Goal: Task Accomplishment & Management: Manage account settings

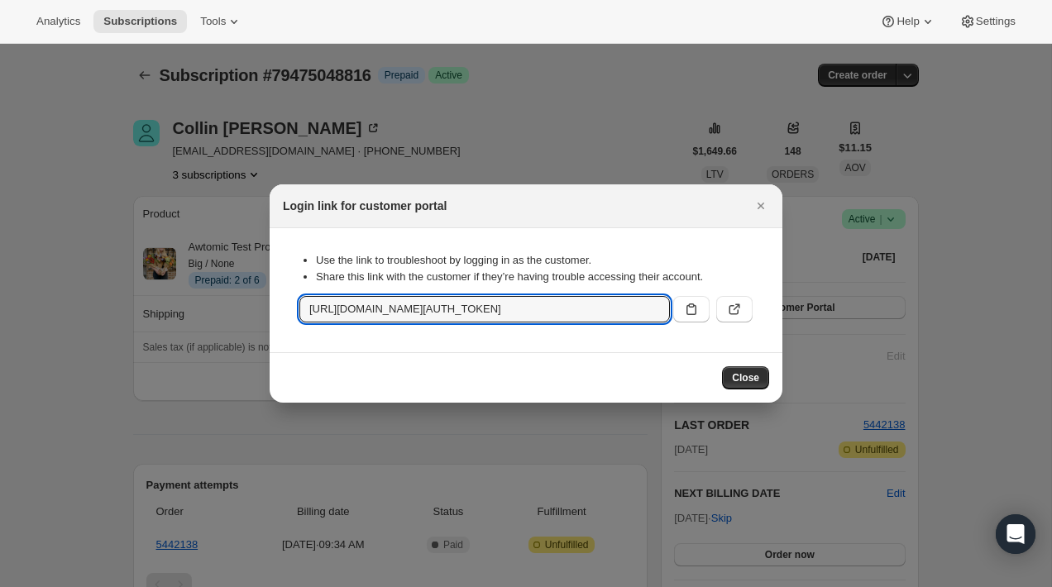
click at [99, 117] on div at bounding box center [526, 293] width 1052 height 587
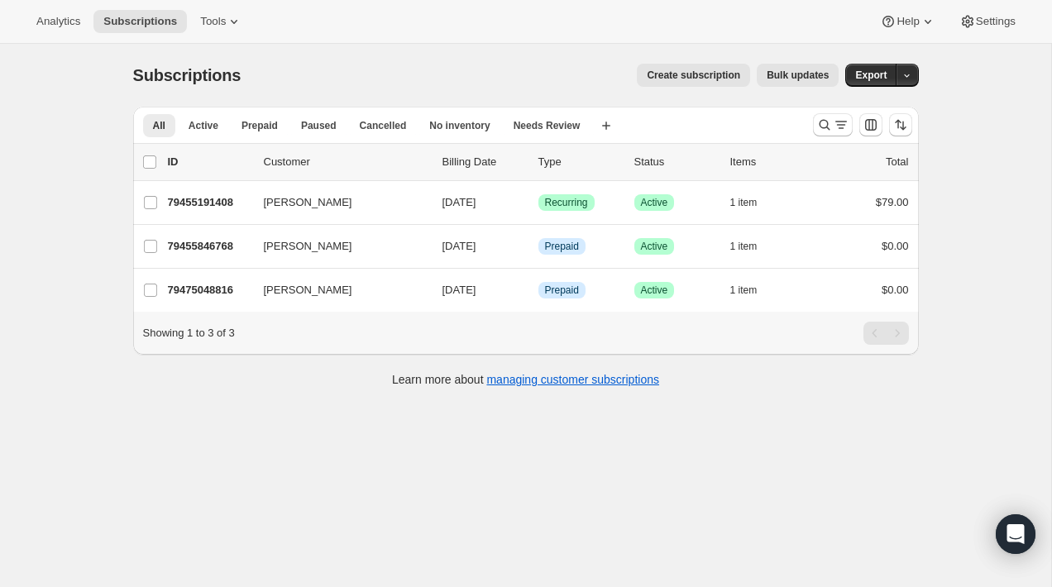
click at [259, 21] on div "Analytics Subscriptions Tools Help Settings" at bounding box center [526, 22] width 1052 height 44
click at [237, 21] on icon at bounding box center [234, 22] width 7 height 4
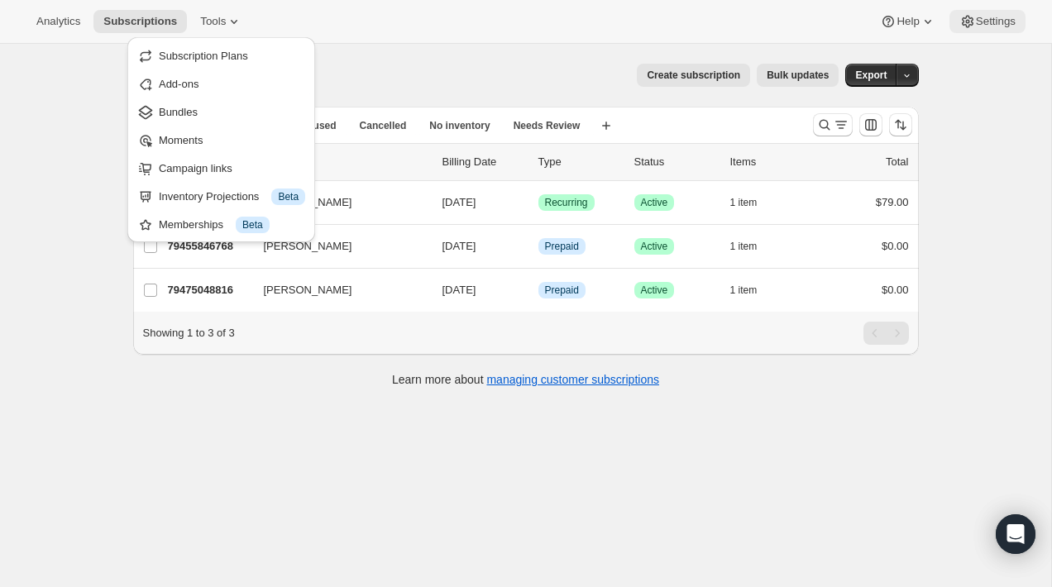
click at [1017, 16] on button "Settings" at bounding box center [987, 21] width 76 height 23
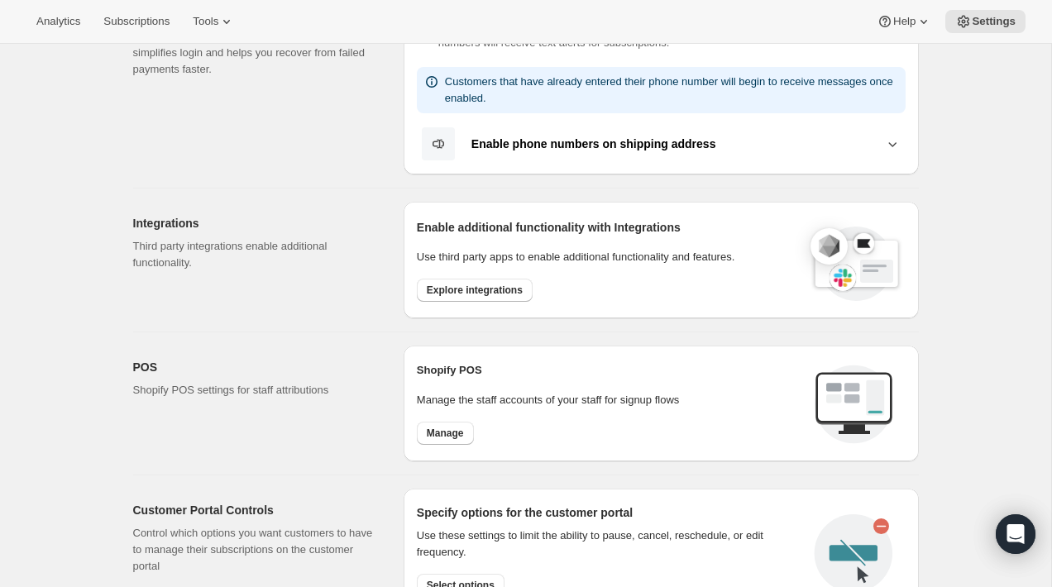
scroll to position [396, 0]
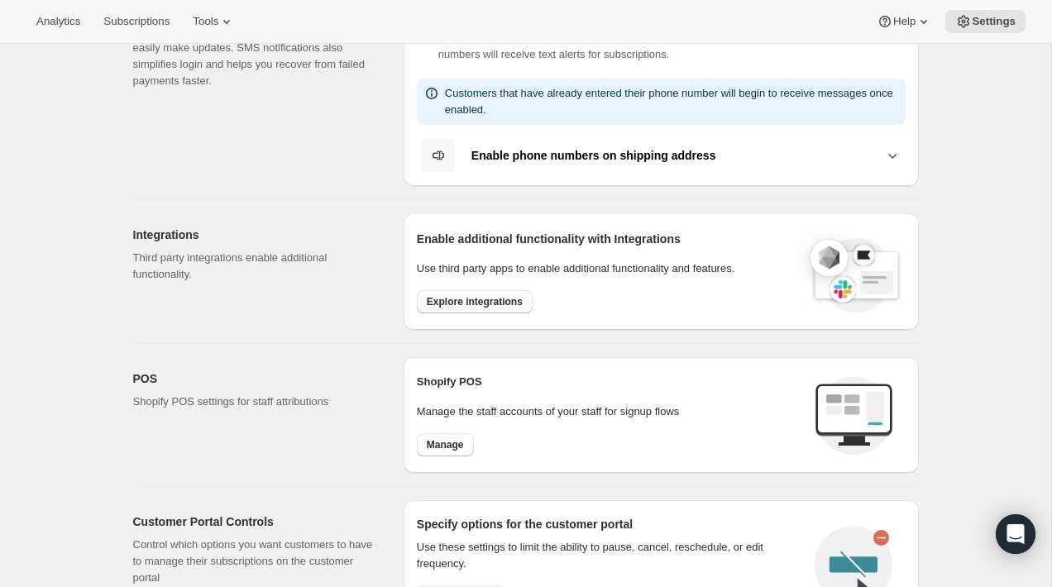
click at [484, 301] on span "Explore integrations" at bounding box center [475, 301] width 96 height 13
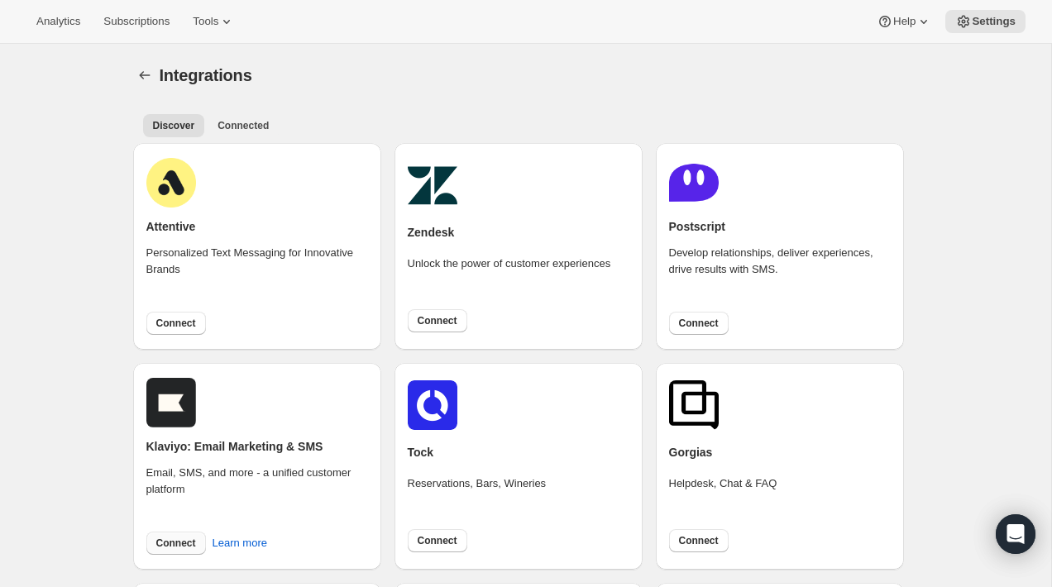
click at [179, 540] on span "Connect" at bounding box center [176, 543] width 40 height 13
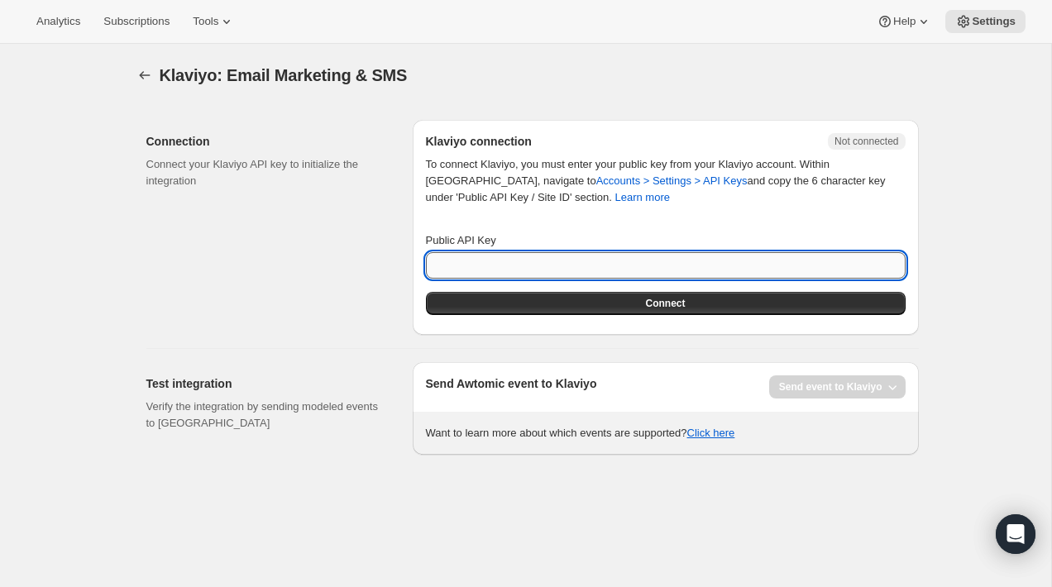
click at [519, 260] on input "Public API Key" at bounding box center [666, 265] width 480 height 26
paste input "pk_6d37d4c09c3bb286ddb26aa6f38b84fcb9"
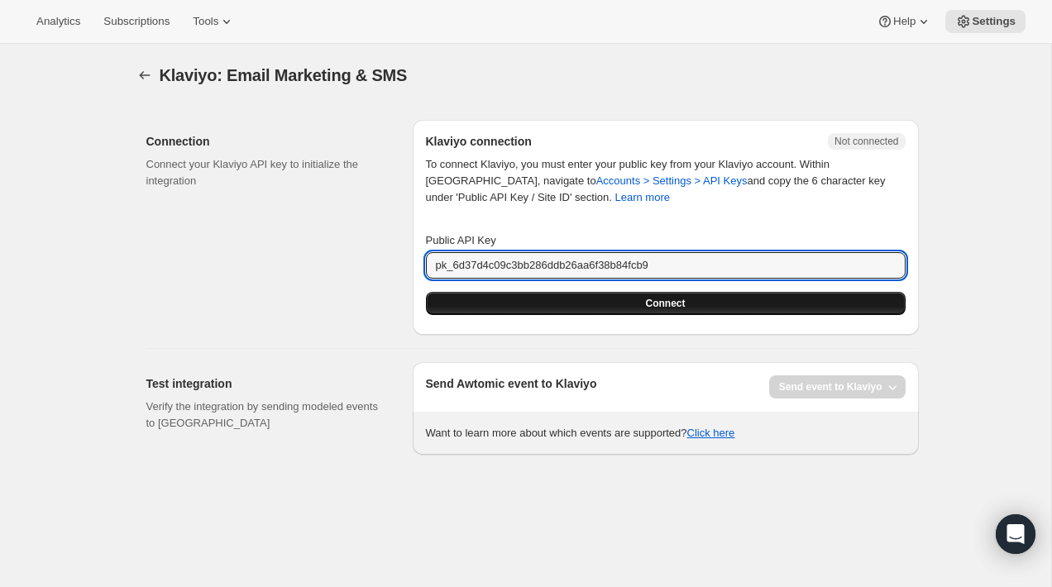
type input "pk_6d37d4c09c3bb286ddb26aa6f38b84fcb9"
click at [614, 300] on button "Connect" at bounding box center [666, 303] width 480 height 23
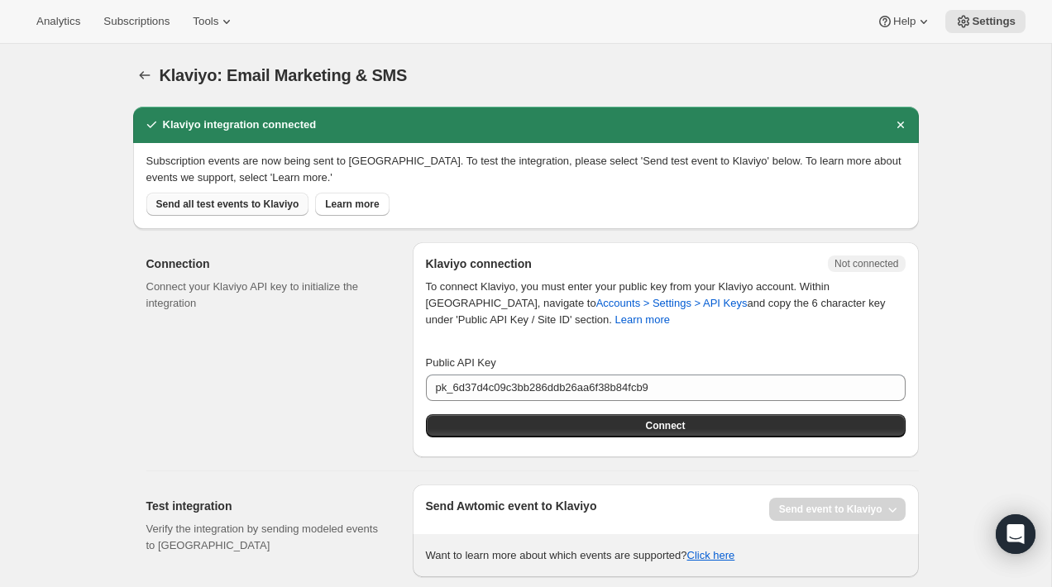
click at [256, 209] on span "Send all test events to Klaviyo" at bounding box center [227, 204] width 143 height 13
click at [325, 384] on div "Connection Connect your Klaviyo API key to initialize the integration" at bounding box center [272, 349] width 253 height 215
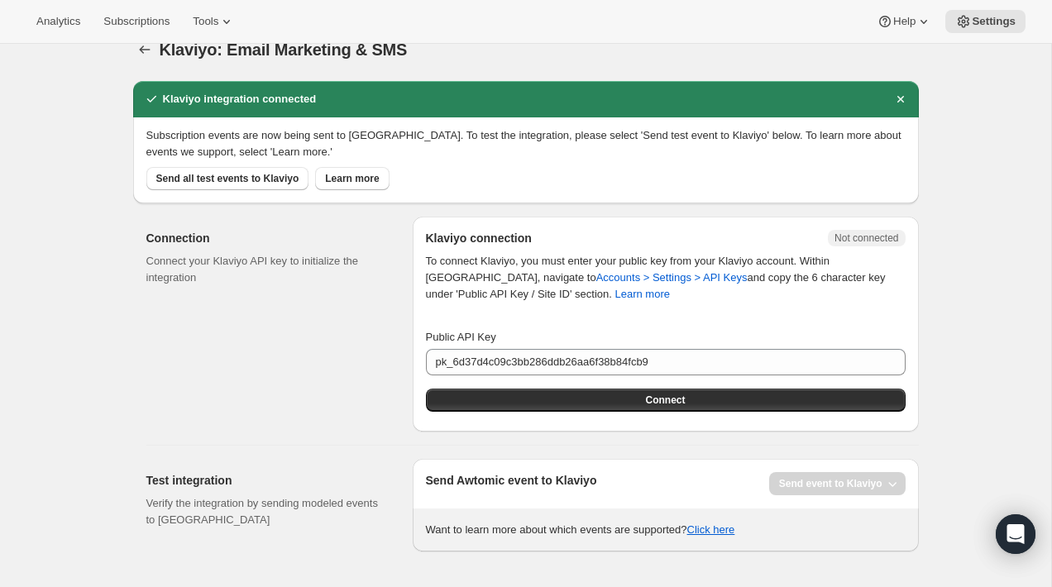
scroll to position [44, 0]
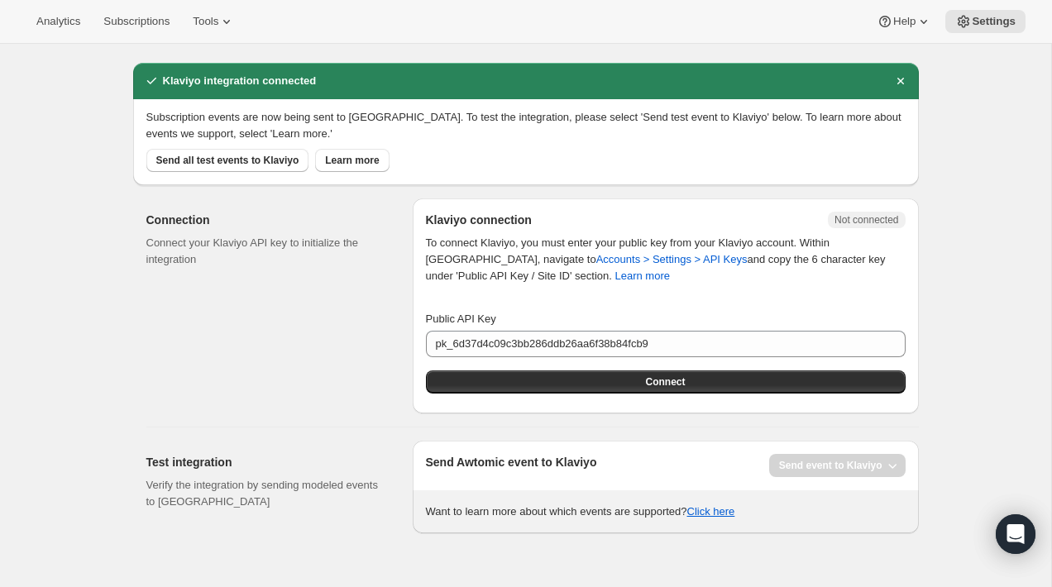
click at [830, 469] on div "Send event to Klaviyo" at bounding box center [837, 465] width 136 height 23
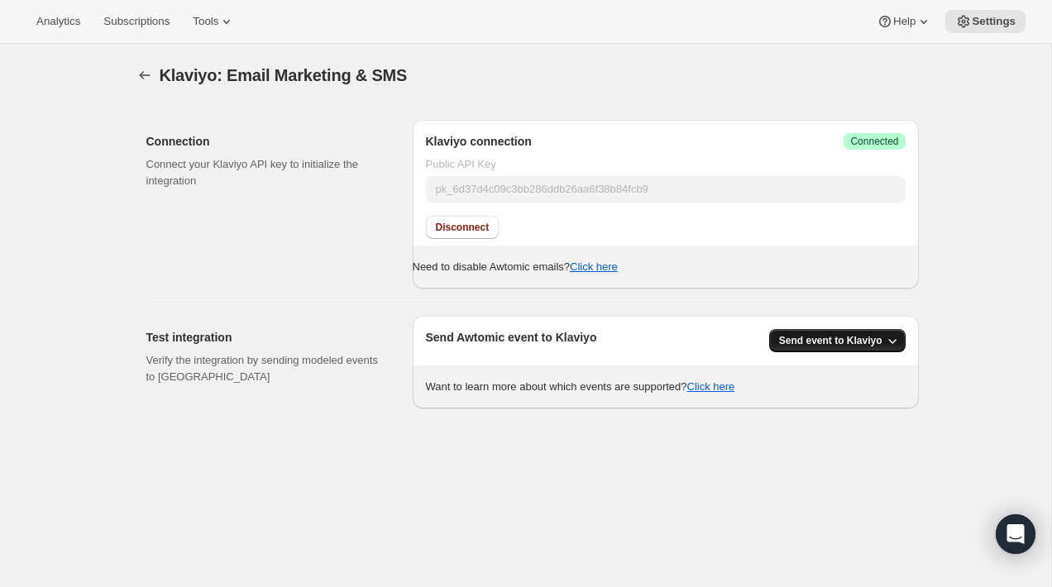
click at [817, 344] on span "Send event to Klaviyo" at bounding box center [830, 340] width 103 height 13
click at [824, 403] on span "All Awtomic events" at bounding box center [826, 403] width 89 height 12
click at [785, 455] on div "Klaviyo: Email Marketing & SMS. This page is ready Klaviyo: Email Marketing & S…" at bounding box center [525, 337] width 1051 height 587
click at [676, 343] on div "Send Awtomic event to Klaviyo Send event to [GEOGRAPHIC_DATA]" at bounding box center [666, 340] width 480 height 23
click at [849, 339] on span "Send event to Klaviyo" at bounding box center [830, 340] width 103 height 13
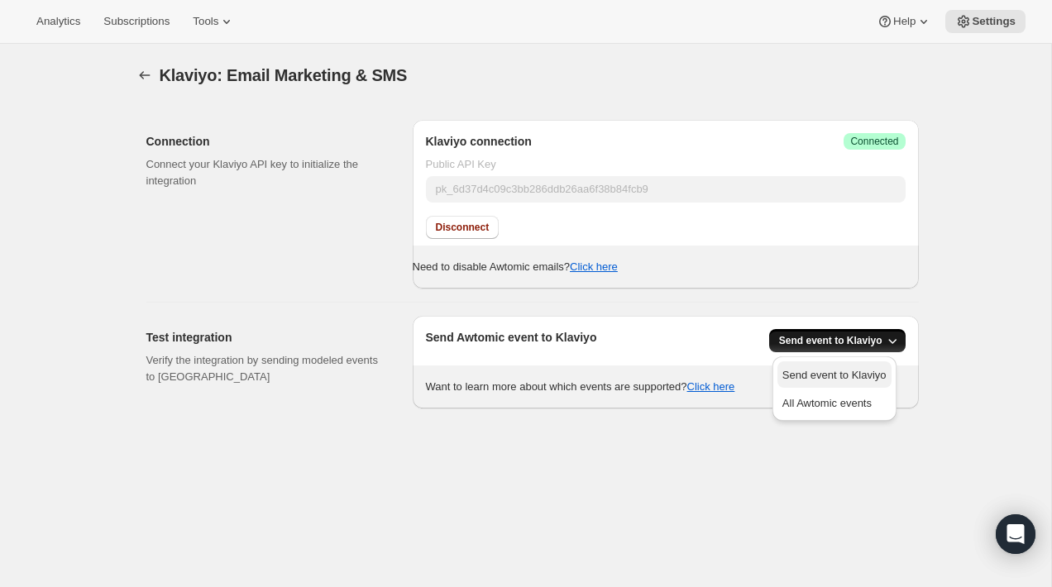
click at [810, 370] on span "Send event to Klaviyo" at bounding box center [834, 375] width 104 height 12
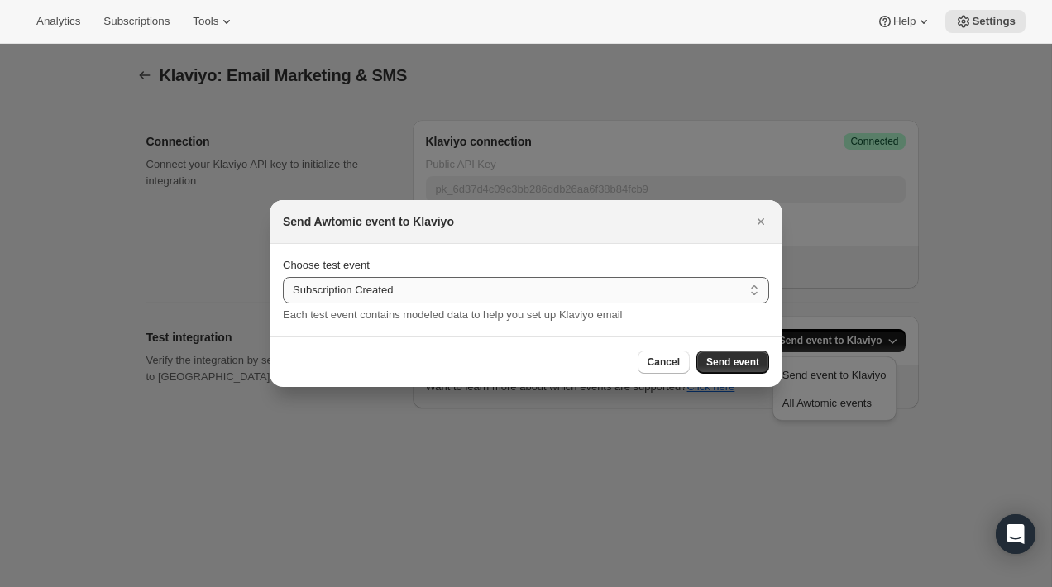
click at [602, 291] on select "Subscription Created Subscription Cancelled Subscription Changed Frequency Subs…" at bounding box center [526, 290] width 486 height 26
click at [115, 136] on div at bounding box center [526, 293] width 1052 height 587
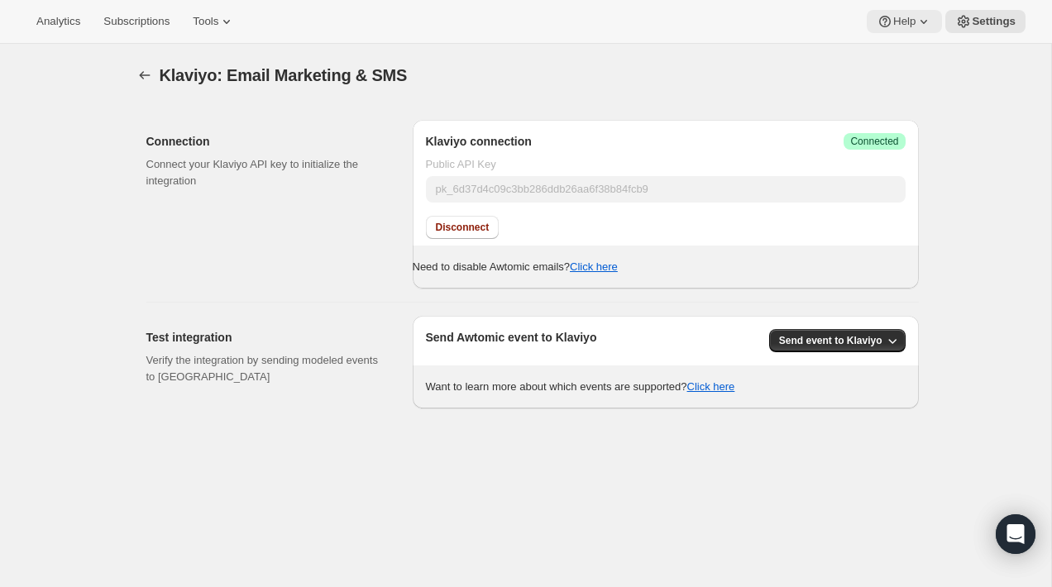
click at [924, 18] on icon at bounding box center [923, 21] width 17 height 17
click at [118, 270] on div "Klaviyo: Email Marketing & SMS. This page is ready Klaviyo: Email Marketing & S…" at bounding box center [525, 226] width 825 height 365
click at [234, 24] on icon at bounding box center [226, 21] width 17 height 17
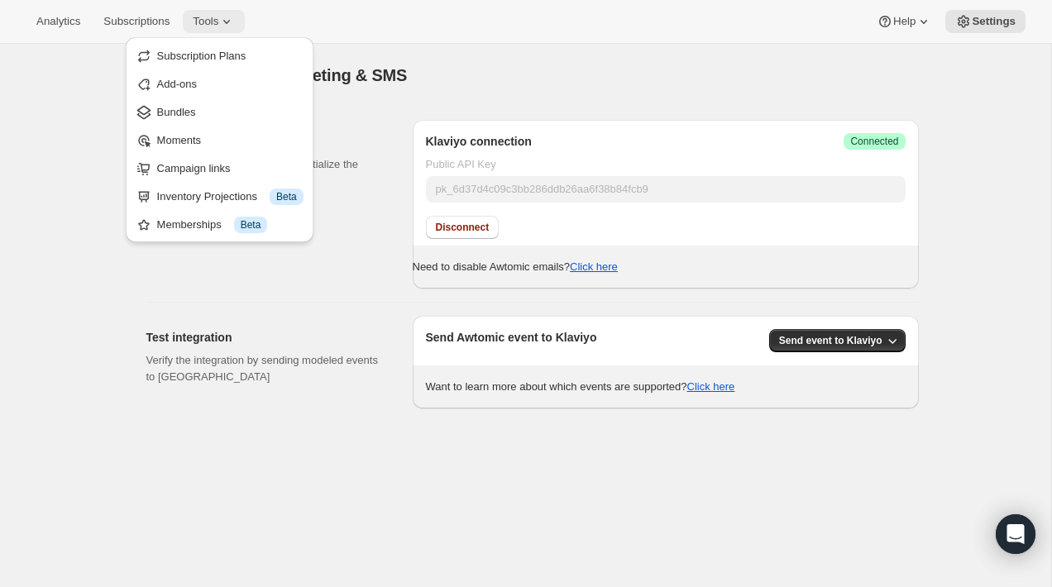
click at [235, 23] on icon at bounding box center [226, 21] width 17 height 17
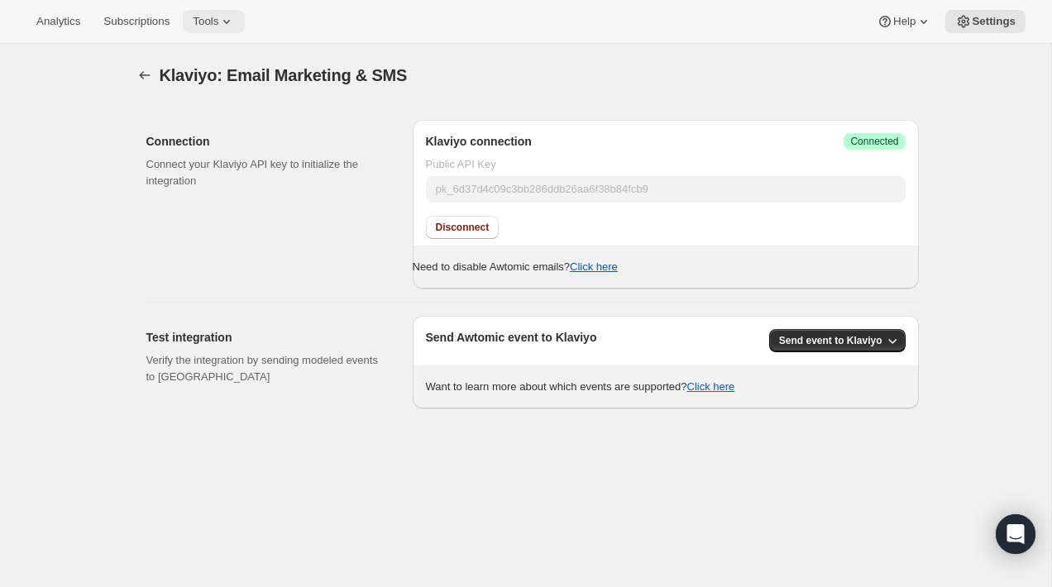
click at [218, 25] on span "Tools" at bounding box center [206, 21] width 26 height 13
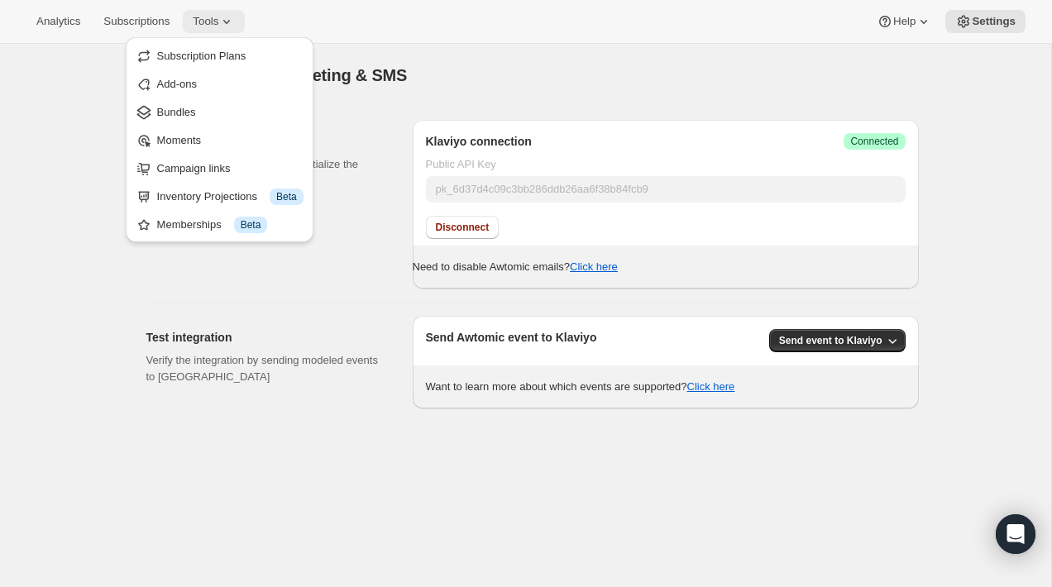
click at [218, 25] on span "Tools" at bounding box center [206, 21] width 26 height 13
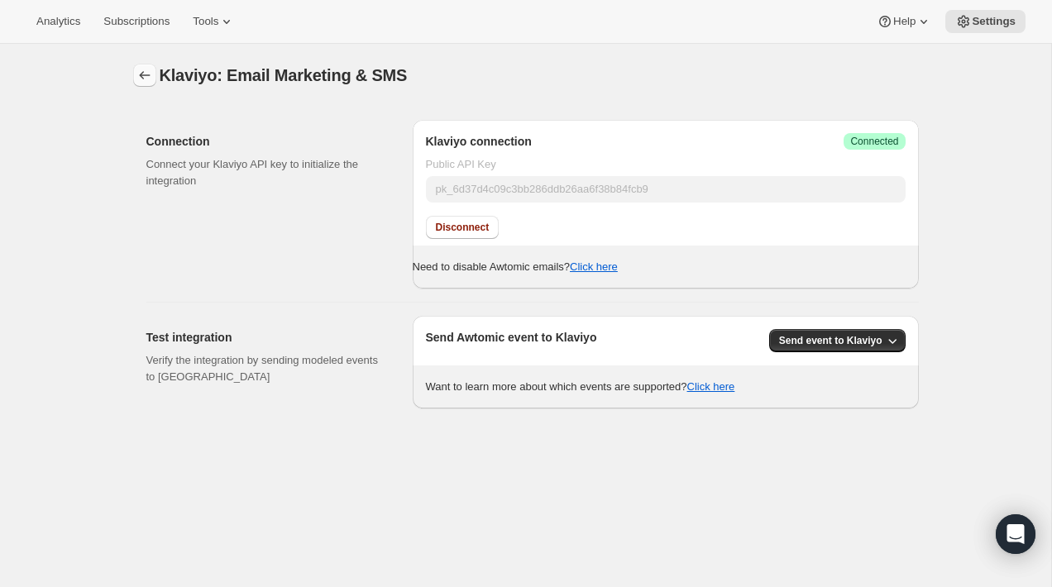
click at [144, 83] on icon "button" at bounding box center [144, 75] width 17 height 17
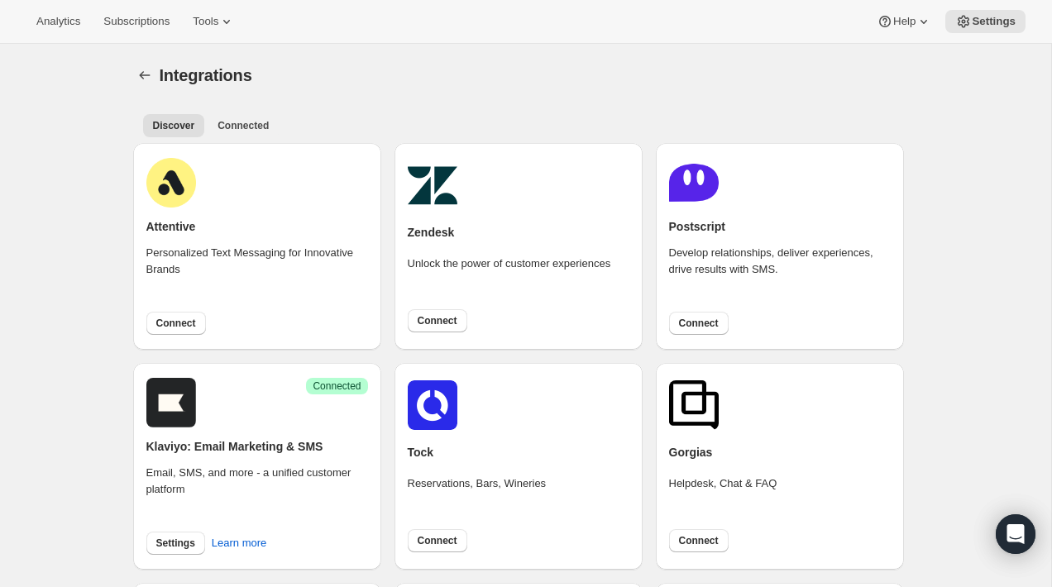
click at [365, 149] on div "Attentive Personalized Text Messaging for Innovative Brands Connect" at bounding box center [257, 246] width 248 height 207
click at [235, 23] on icon at bounding box center [226, 21] width 17 height 17
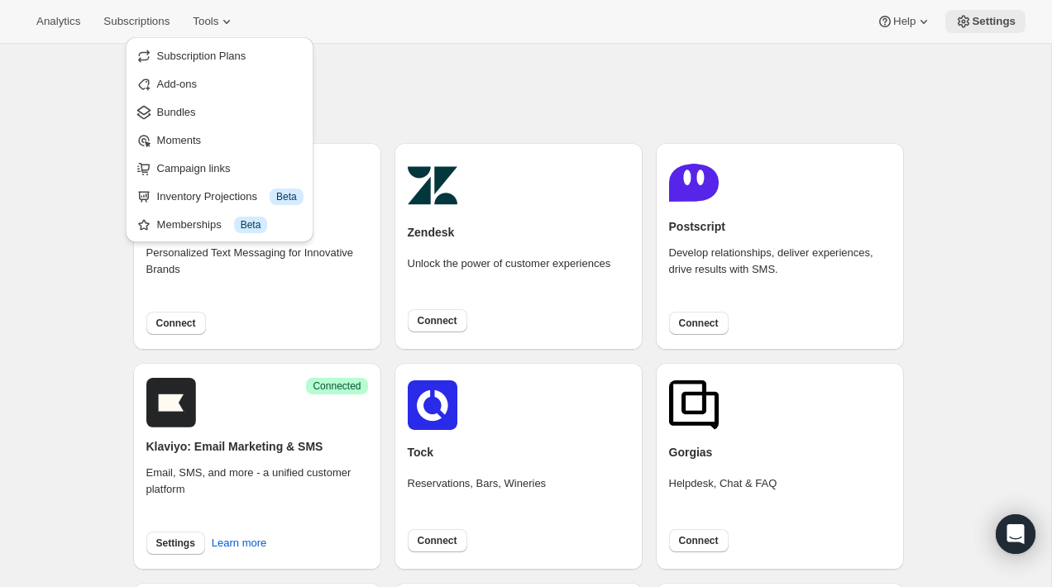
click at [1014, 26] on span "Settings" at bounding box center [994, 21] width 44 height 13
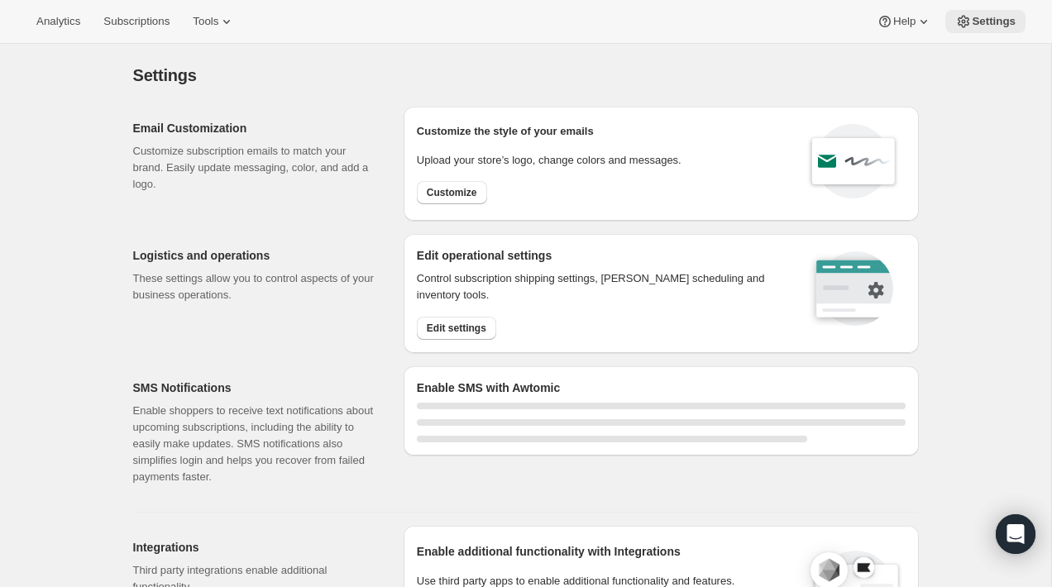
click at [1014, 26] on span "Settings" at bounding box center [994, 21] width 44 height 13
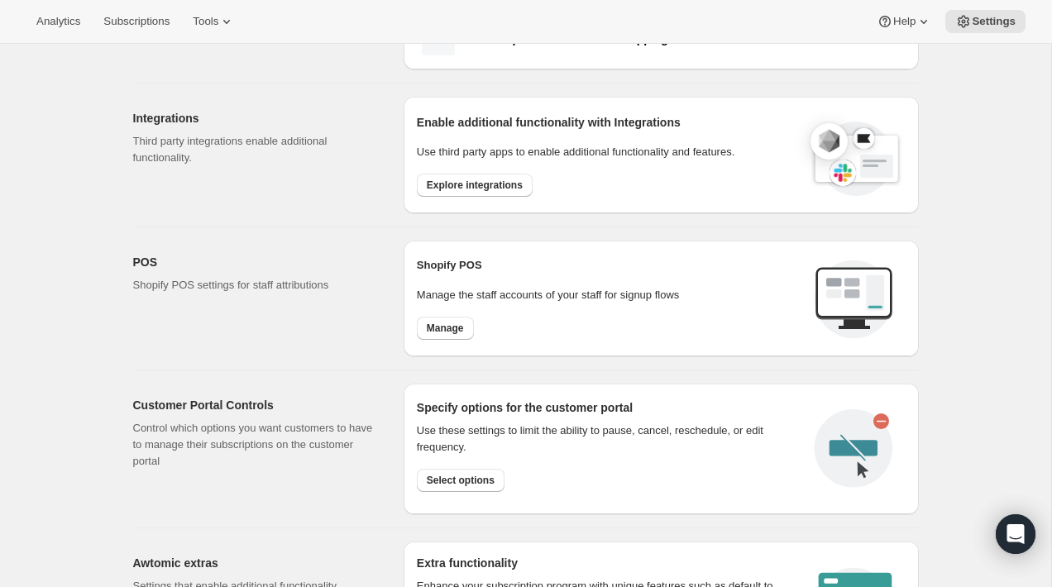
scroll to position [486, 0]
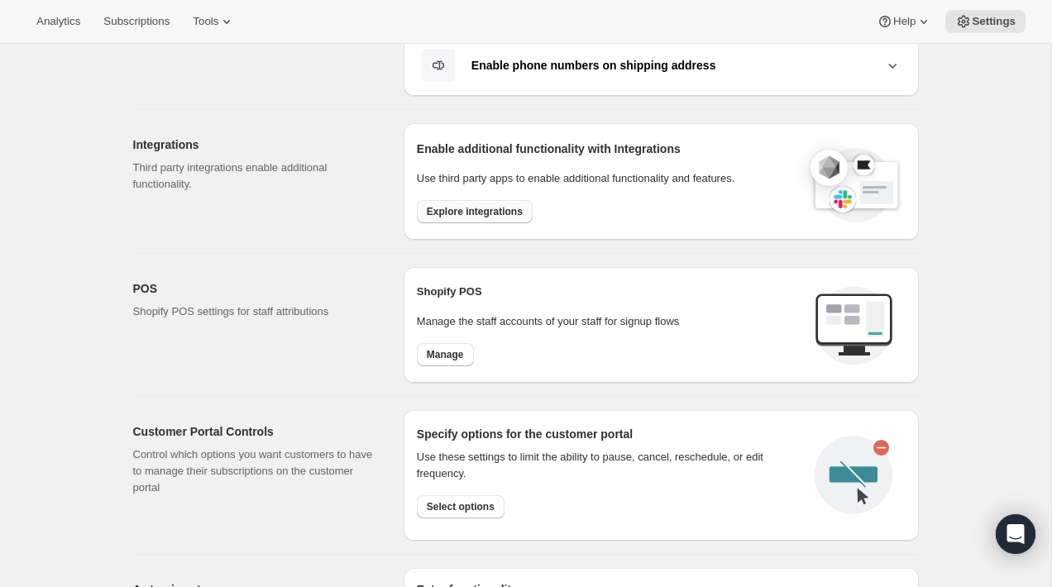
click at [480, 213] on span "Explore integrations" at bounding box center [475, 211] width 96 height 13
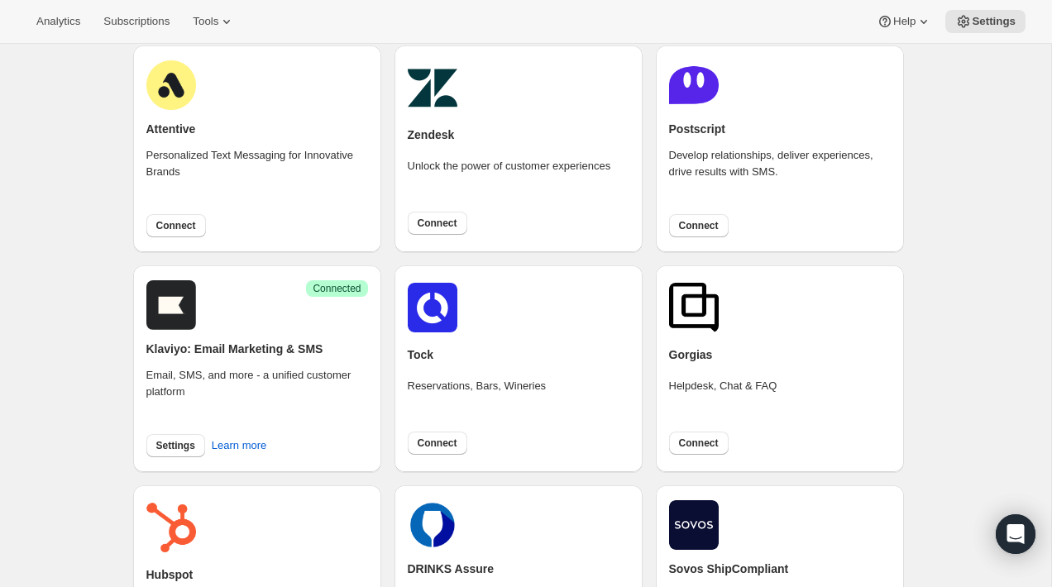
scroll to position [146, 0]
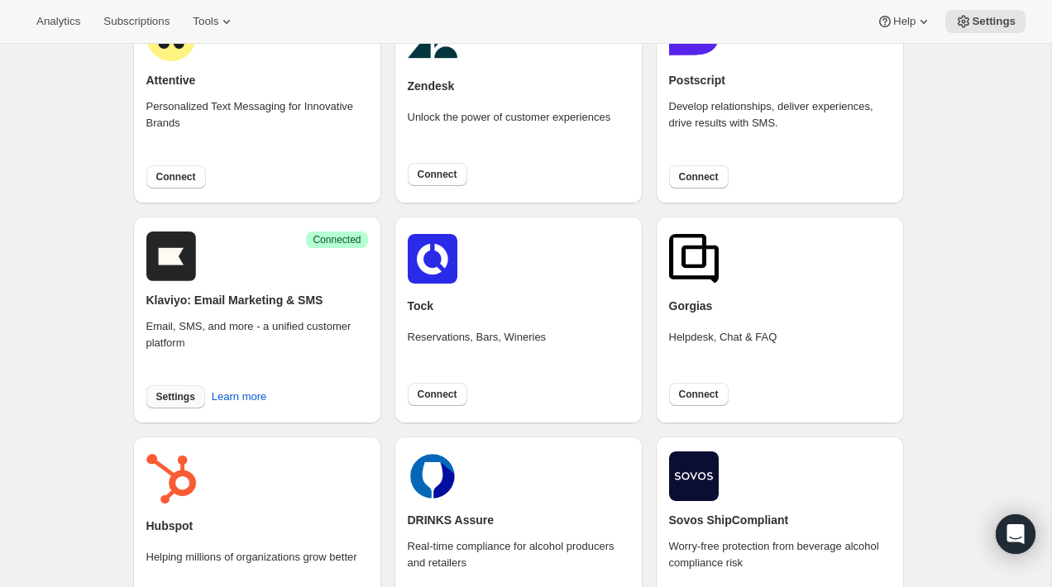
click at [174, 399] on span "Settings" at bounding box center [175, 396] width 39 height 13
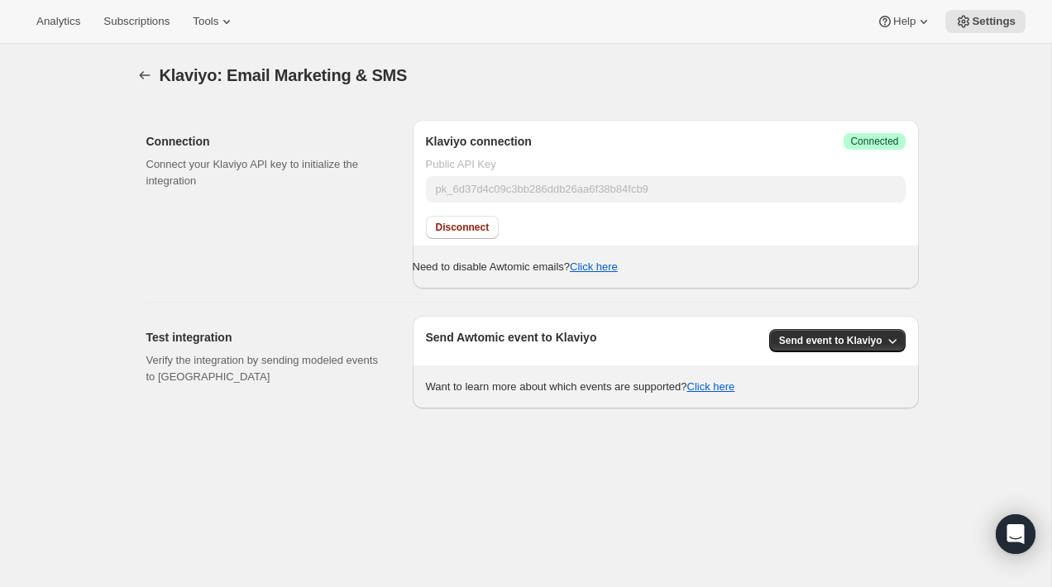
click at [347, 285] on div "Connection Connect your Klaviyo API key to initialize the integration" at bounding box center [272, 204] width 253 height 169
click at [792, 341] on span "Send event to Klaviyo" at bounding box center [830, 340] width 103 height 13
click at [810, 412] on button "All Awtomic events" at bounding box center [834, 402] width 114 height 26
click at [327, 174] on p "Connect your Klaviyo API key to initialize the integration" at bounding box center [266, 172] width 240 height 33
click at [812, 344] on span "Send event to Klaviyo" at bounding box center [830, 340] width 103 height 13
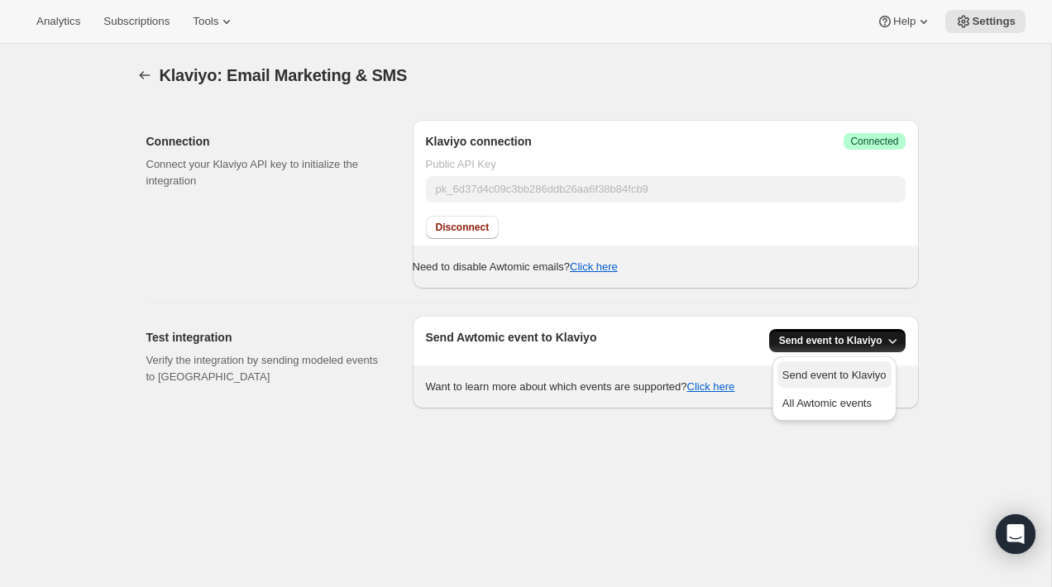
click at [809, 383] on span "Send event to Klaviyo" at bounding box center [834, 375] width 104 height 17
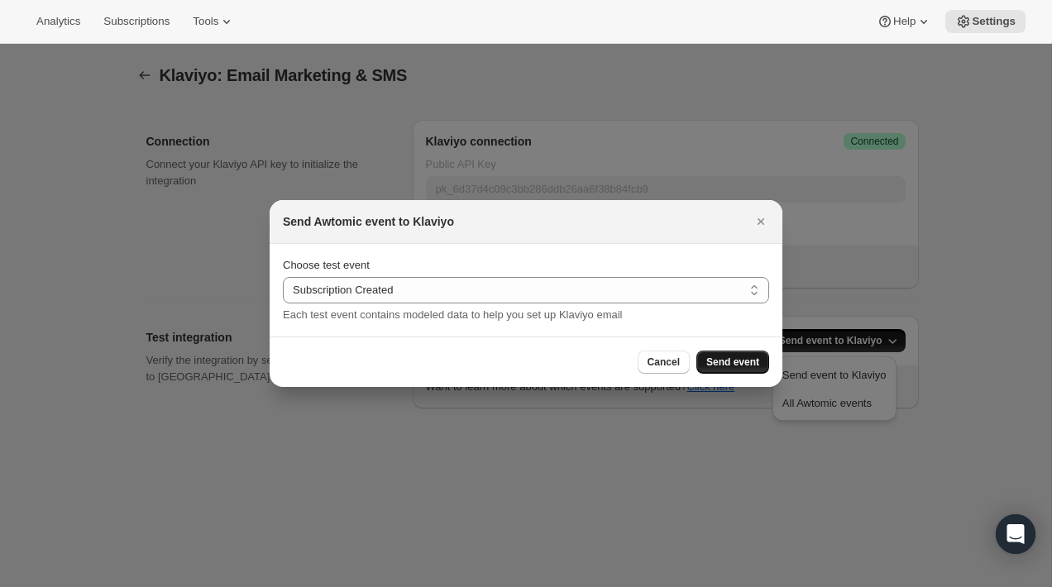
click at [733, 356] on span "Send event" at bounding box center [732, 362] width 53 height 13
click at [732, 359] on span "Send event" at bounding box center [732, 362] width 53 height 13
click at [709, 351] on button "Send event" at bounding box center [732, 362] width 73 height 23
click at [647, 360] on span "Cancel" at bounding box center [663, 362] width 32 height 13
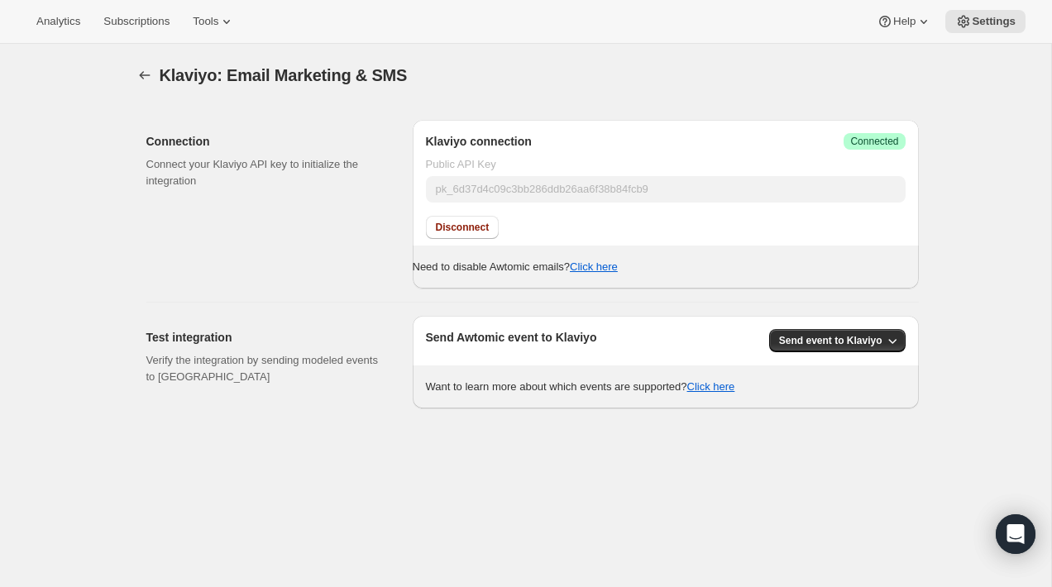
click at [557, 502] on div "Klaviyo: Email Marketing & SMS. This page is ready Klaviyo: Email Marketing & S…" at bounding box center [525, 337] width 1051 height 587
click at [155, 14] on button "Subscriptions" at bounding box center [136, 21] width 86 height 23
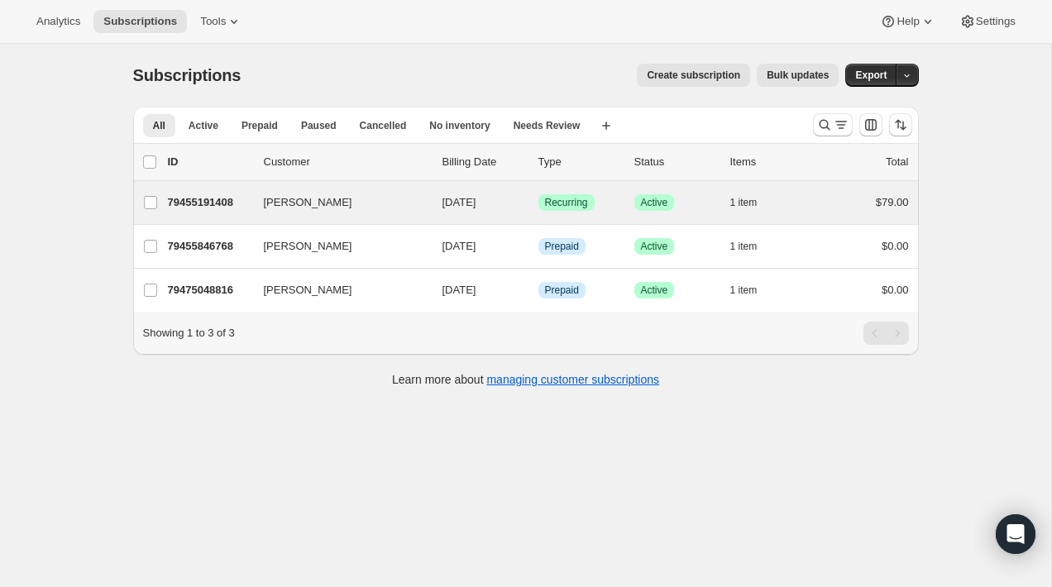
click at [260, 189] on div "[PERSON_NAME] 79455191408 [PERSON_NAME] [DATE] Success Recurring Success Active…" at bounding box center [526, 202] width 786 height 43
click at [251, 205] on div "79455191408 [PERSON_NAME] [DATE] Success Recurring Success Active 1 item $79.00" at bounding box center [538, 202] width 741 height 23
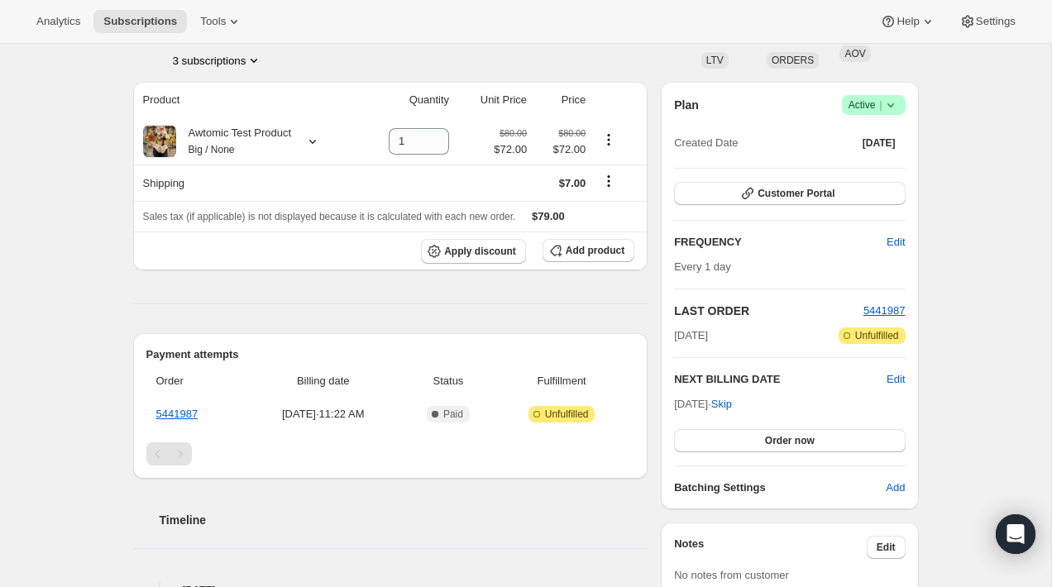
scroll to position [103, 0]
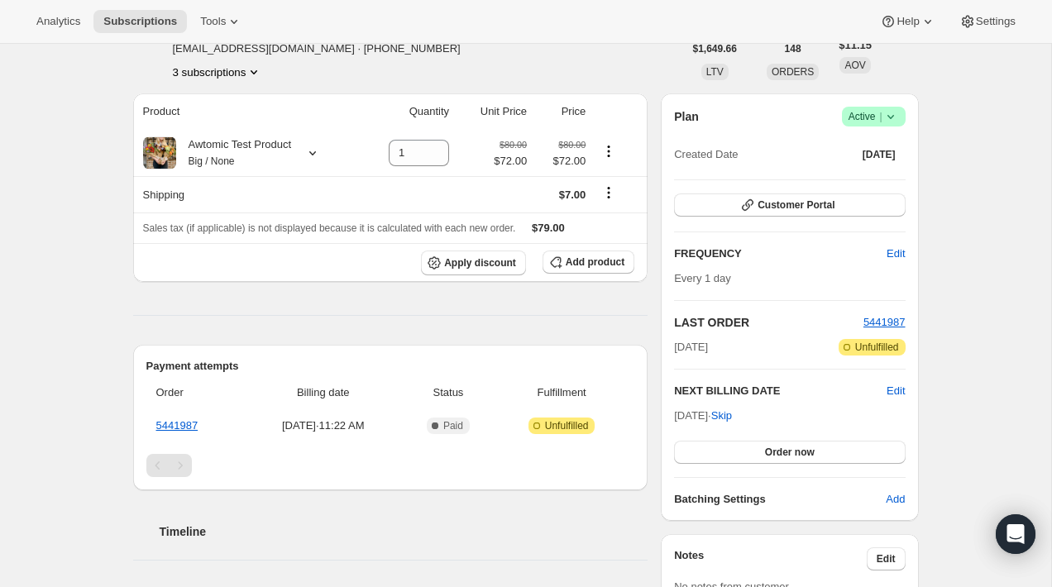
click at [920, 245] on div "Subscription #79455191408. This page is ready Subscription #79455191408 Success…" at bounding box center [525, 552] width 825 height 1222
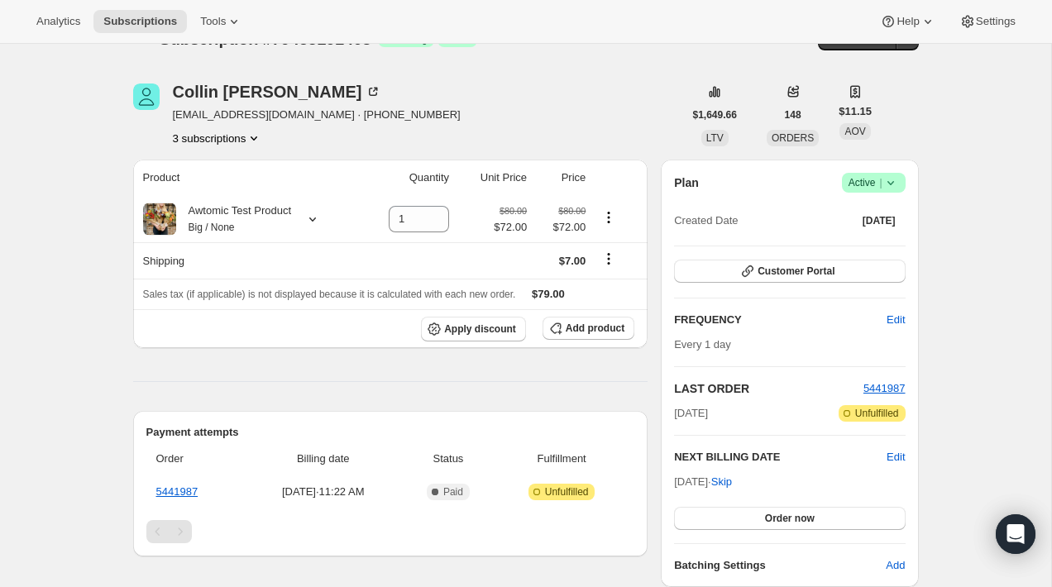
scroll to position [69, 0]
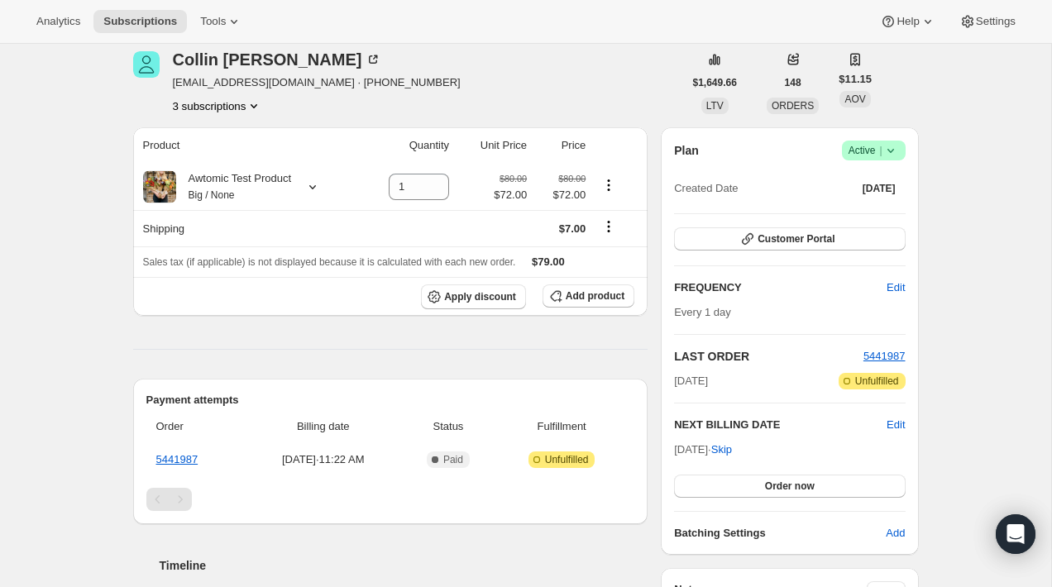
click at [898, 434] on div "NEXT BILLING DATE Edit [DATE] · Skip Order now" at bounding box center [789, 457] width 231 height 81
click at [896, 420] on span "Edit" at bounding box center [895, 425] width 18 height 17
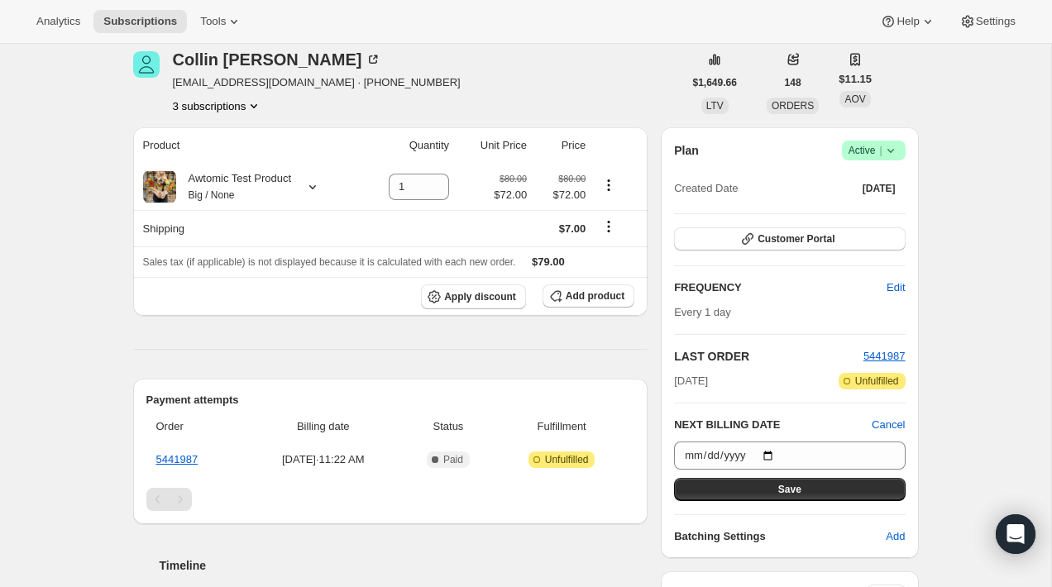
click at [967, 431] on div "Subscription #79455191408. This page is ready Subscription #79455191408 Success…" at bounding box center [525, 587] width 1051 height 1225
click at [900, 422] on span "Cancel" at bounding box center [888, 425] width 33 height 17
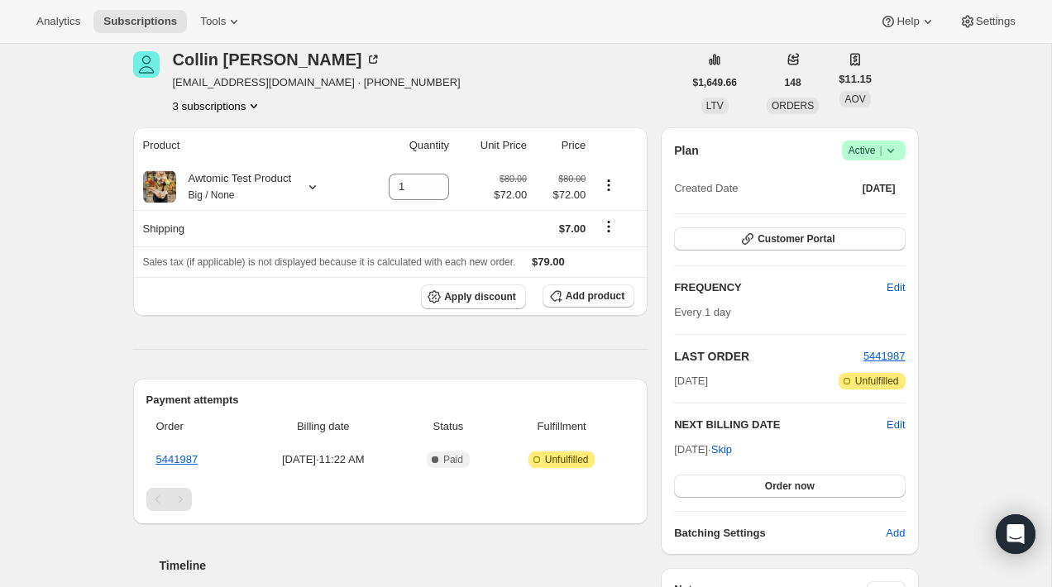
click at [933, 422] on div "Subscription #79455191408. This page is ready Subscription #79455191408 Success…" at bounding box center [525, 586] width 825 height 1222
click at [875, 357] on span "5441987" at bounding box center [884, 356] width 42 height 12
click at [934, 354] on div "Subscription #79455191408. This page is ready Subscription #79455191408 Success…" at bounding box center [525, 586] width 825 height 1222
click at [609, 7] on div "Analytics Subscriptions Tools Help Settings" at bounding box center [526, 22] width 1052 height 44
click at [600, 38] on div "Analytics Subscriptions Tools Help Settings" at bounding box center [526, 22] width 1052 height 44
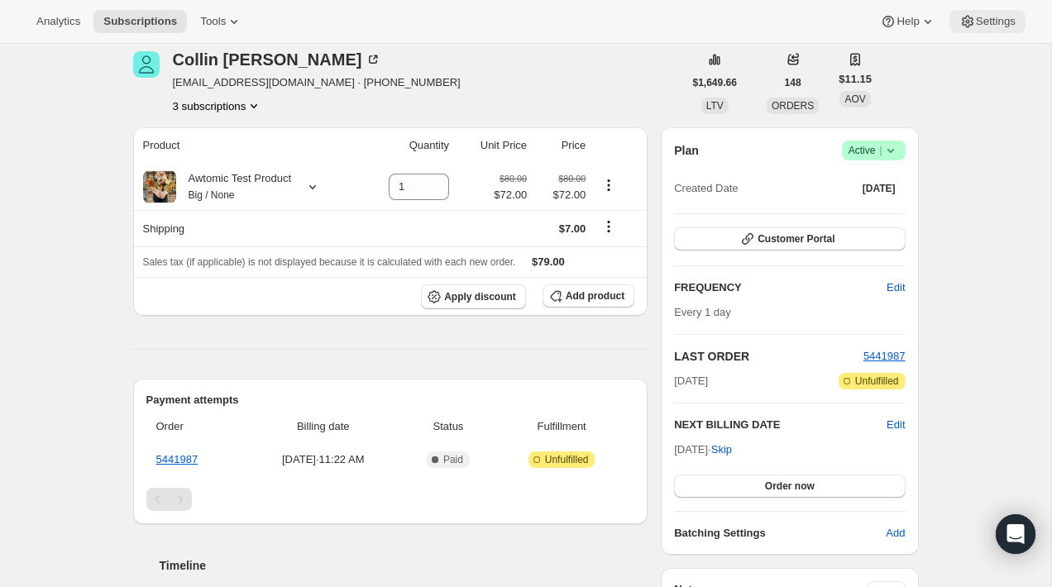
click at [983, 25] on span "Settings" at bounding box center [996, 21] width 40 height 13
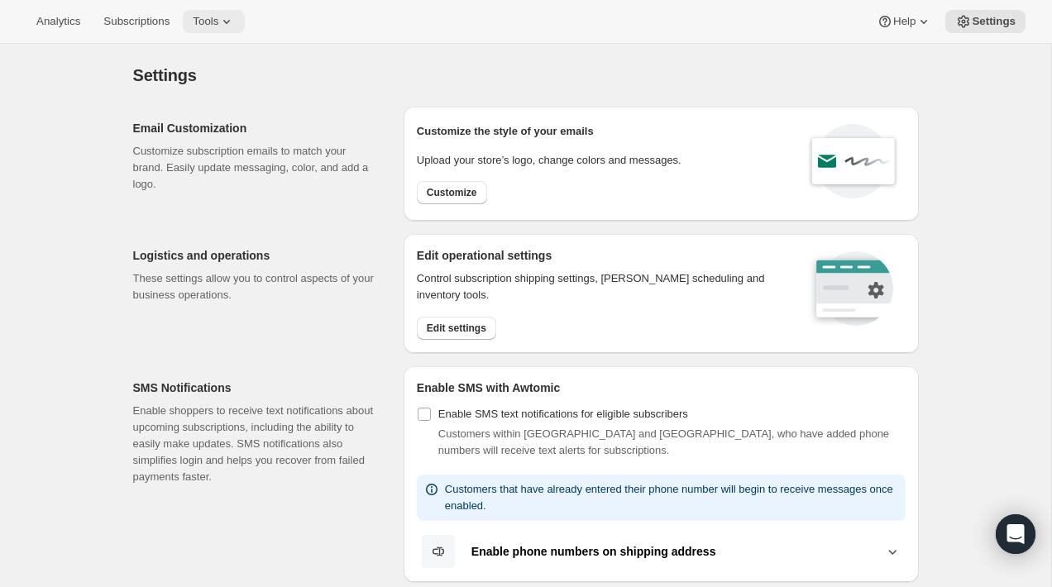
click at [218, 18] on span "Tools" at bounding box center [206, 21] width 26 height 13
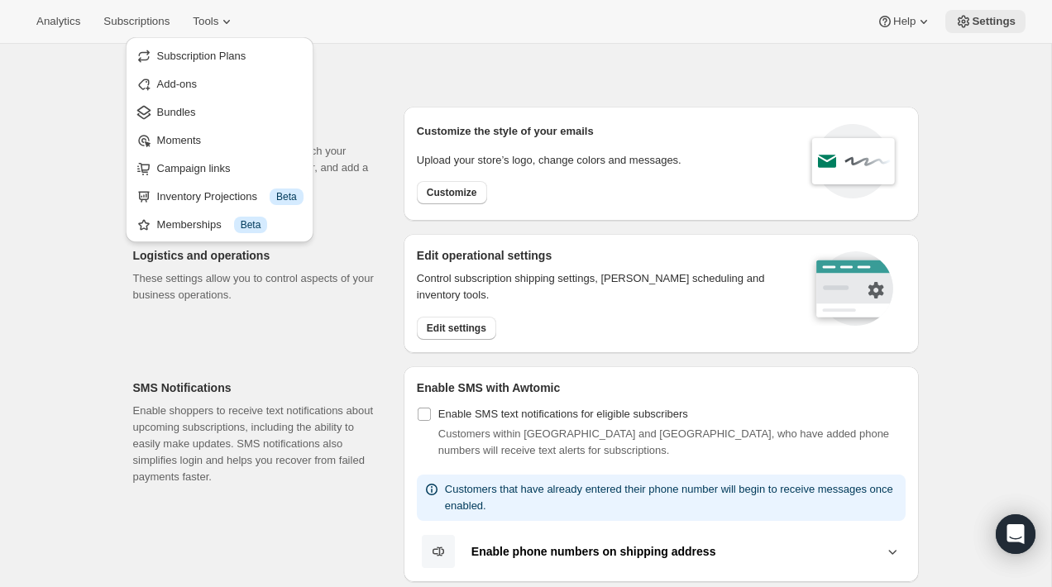
click at [982, 22] on span "Settings" at bounding box center [994, 21] width 44 height 13
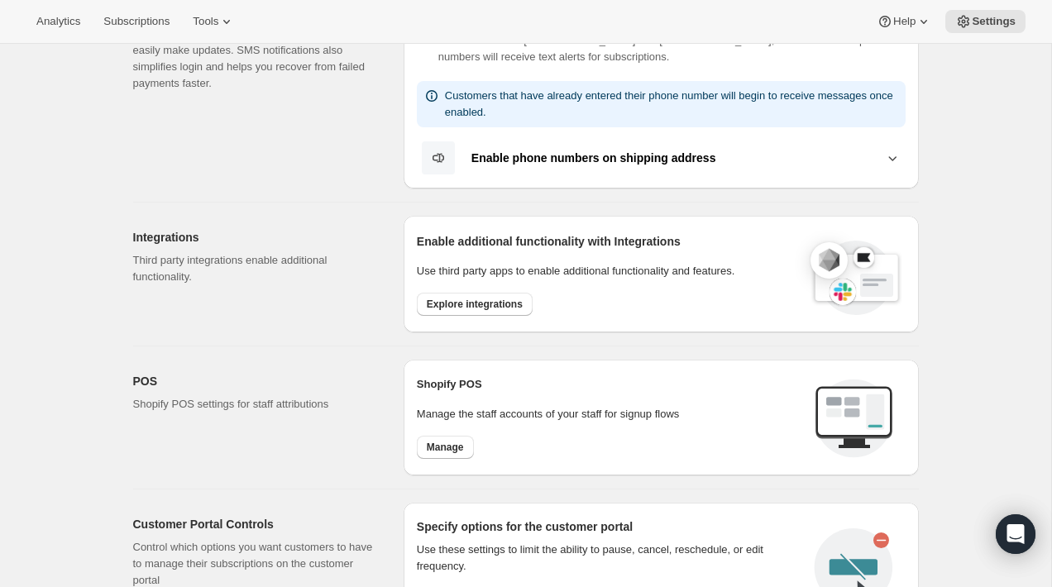
scroll to position [422, 0]
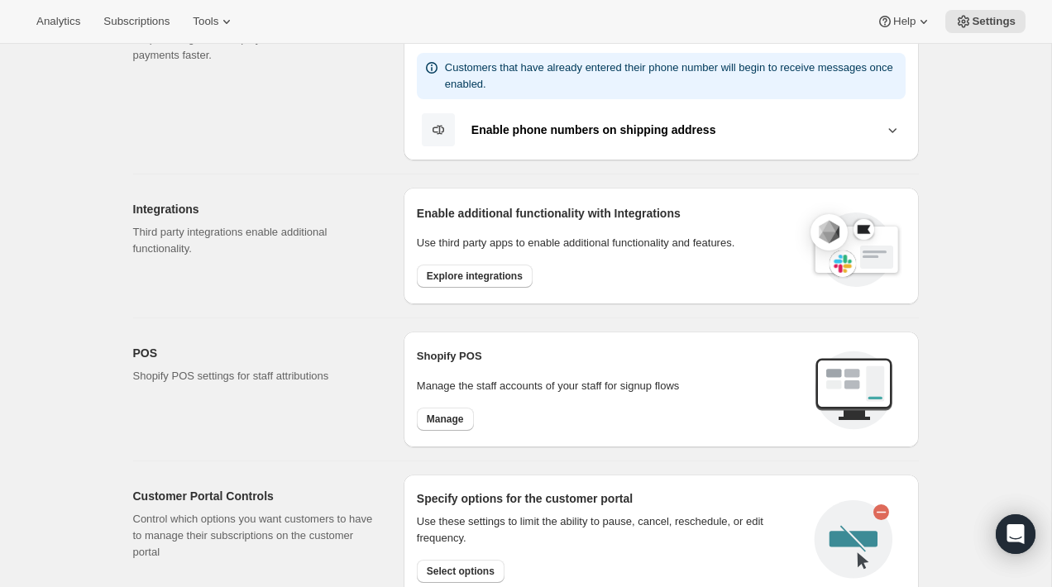
click at [716, 125] on b "Enable phone numbers on shipping address" at bounding box center [593, 129] width 245 height 13
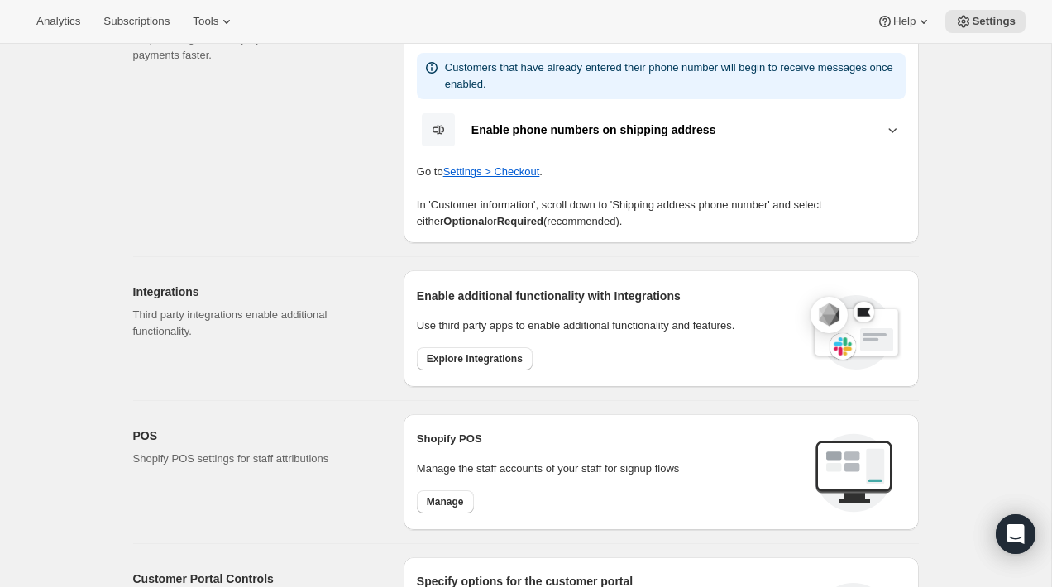
click at [716, 125] on b "Enable phone numbers on shipping address" at bounding box center [593, 129] width 245 height 13
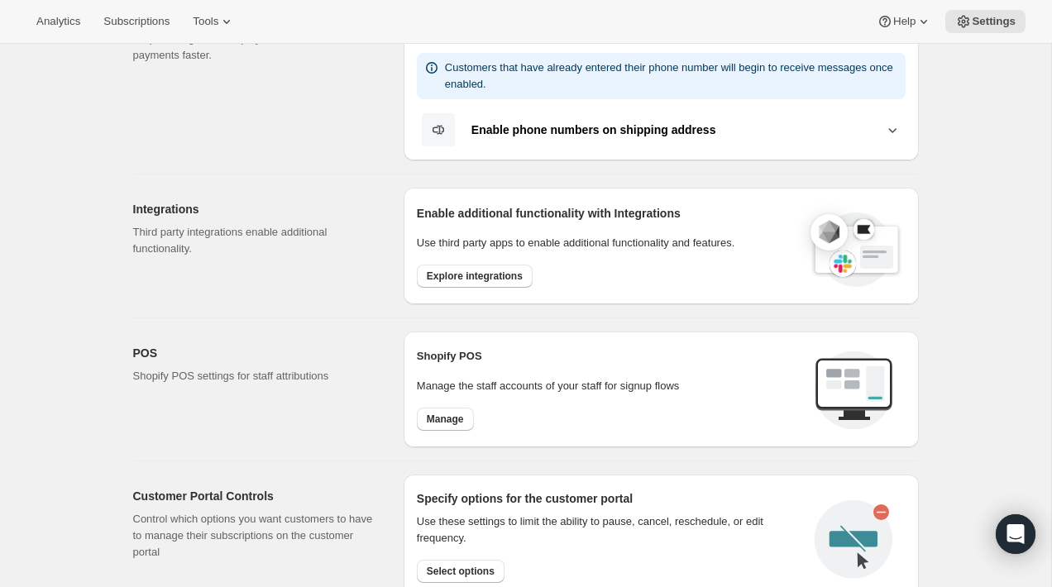
click at [296, 338] on div "POS Shopify POS settings for staff attributions" at bounding box center [261, 390] width 257 height 116
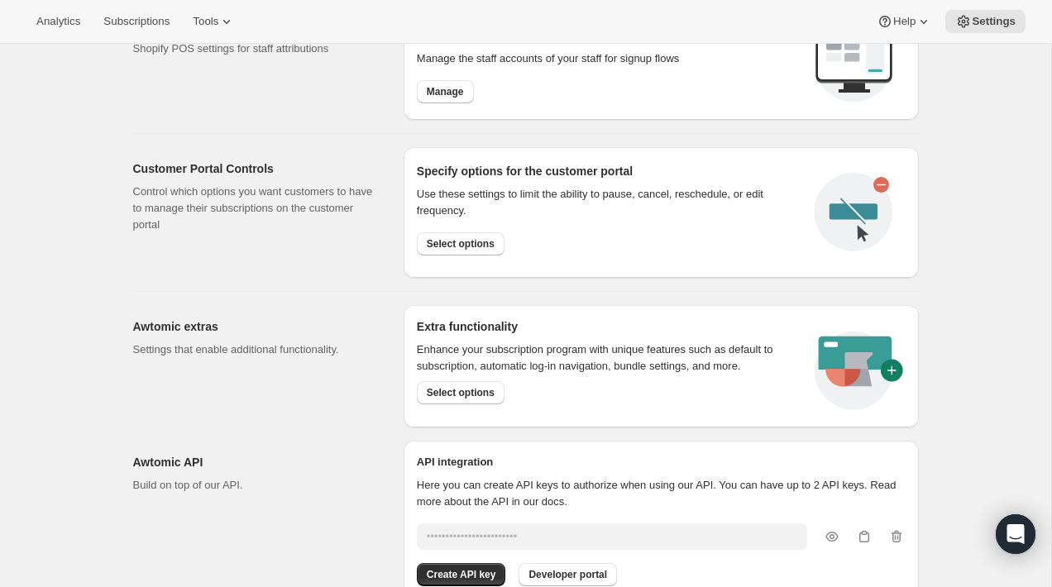
scroll to position [751, 0]
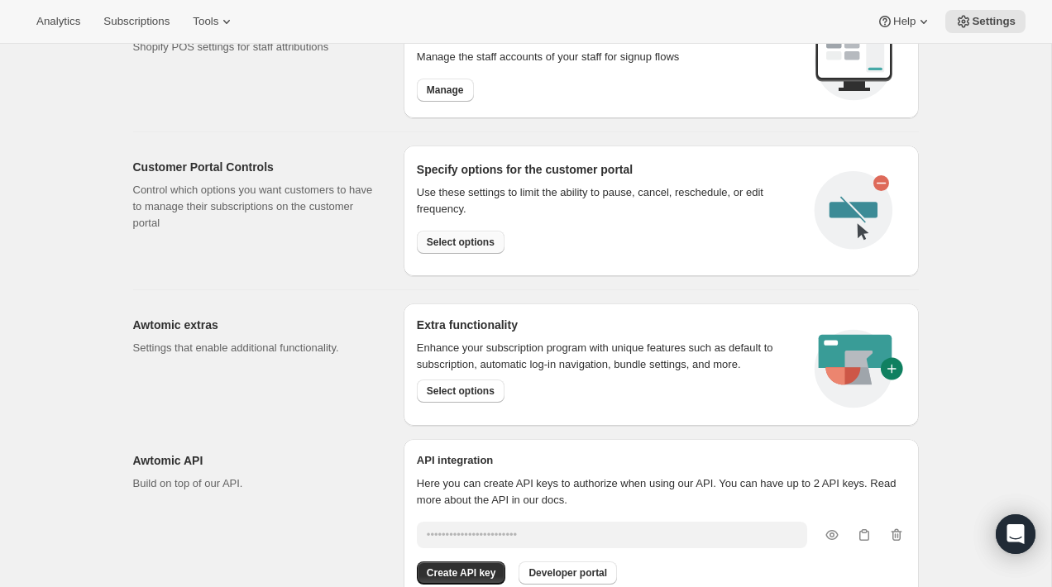
click at [474, 246] on span "Select options" at bounding box center [461, 242] width 68 height 13
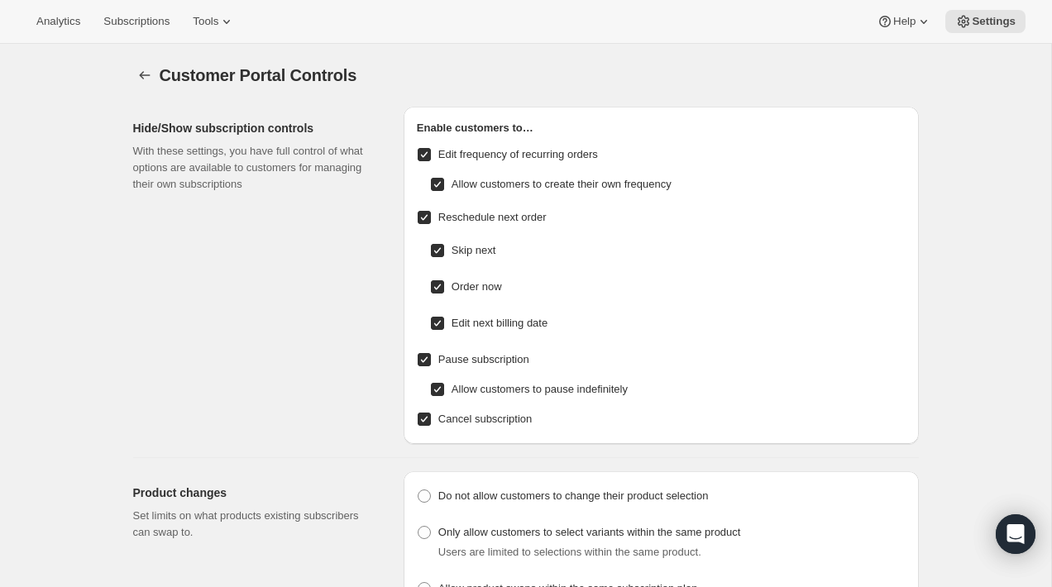
click at [435, 188] on input "Allow customers to create their own frequency" at bounding box center [437, 184] width 13 height 13
checkbox input "false"
click at [367, 292] on div "Hide/Show subscription controls With these settings, you have full control of w…" at bounding box center [261, 275] width 257 height 337
click at [423, 155] on input "Edit frequency of recurring orders" at bounding box center [424, 154] width 13 height 13
checkbox input "false"
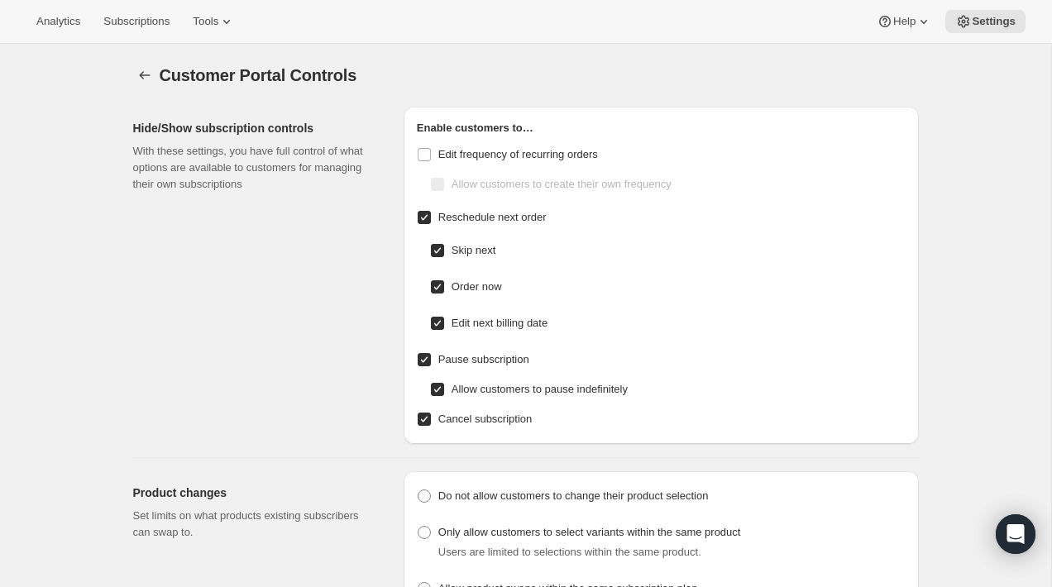
click at [392, 242] on div "Hide/Show subscription controls With these settings, you have full control of w…" at bounding box center [519, 268] width 799 height 351
click at [436, 288] on input "Order now" at bounding box center [437, 286] width 13 height 13
checkbox input "false"
click at [310, 337] on div "Hide/Show subscription controls With these settings, you have full control of w…" at bounding box center [261, 275] width 257 height 337
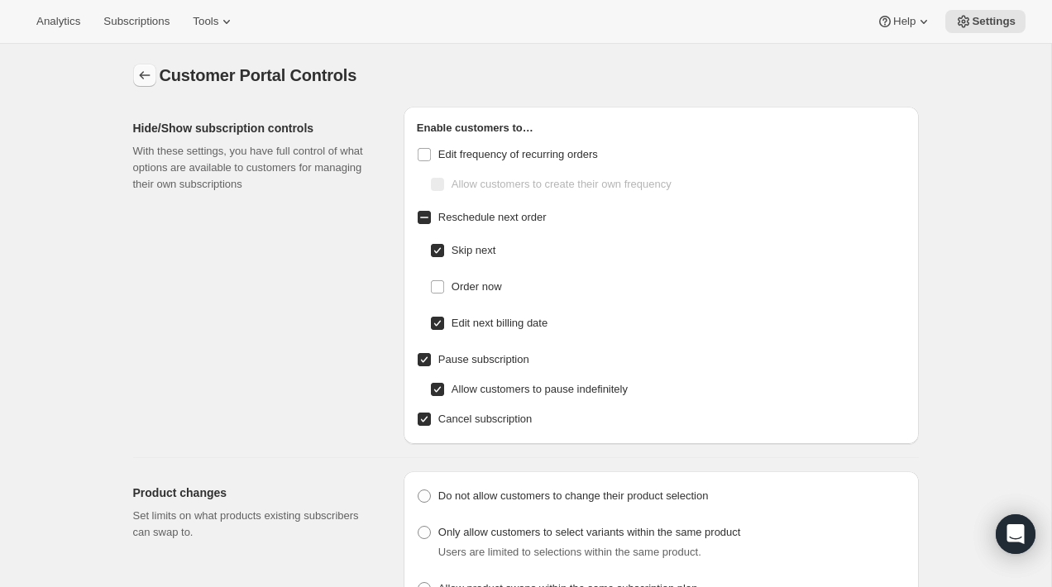
click at [144, 78] on icon "Settings" at bounding box center [144, 75] width 17 height 17
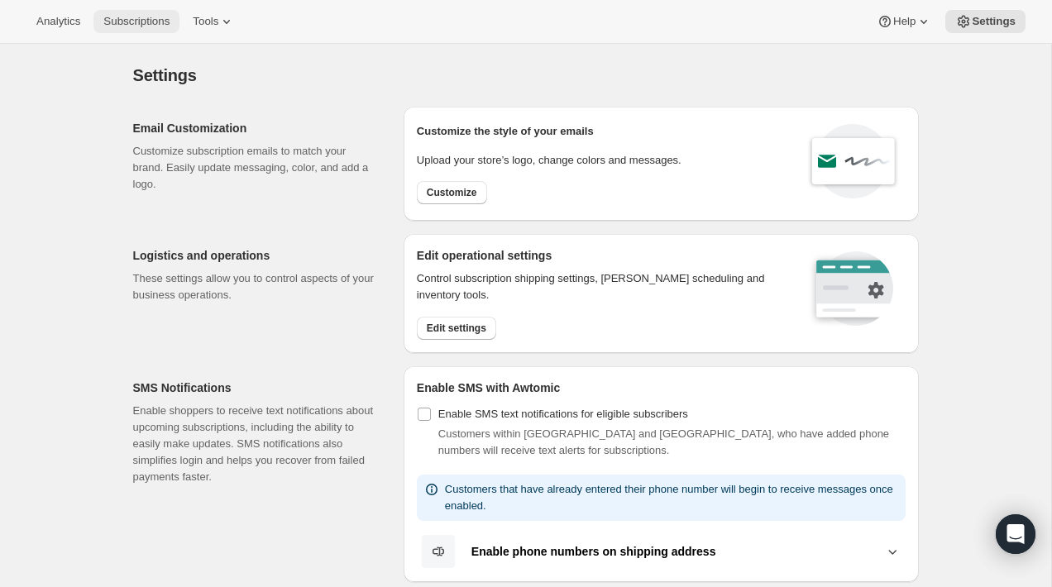
click at [148, 23] on span "Subscriptions" at bounding box center [136, 21] width 66 height 13
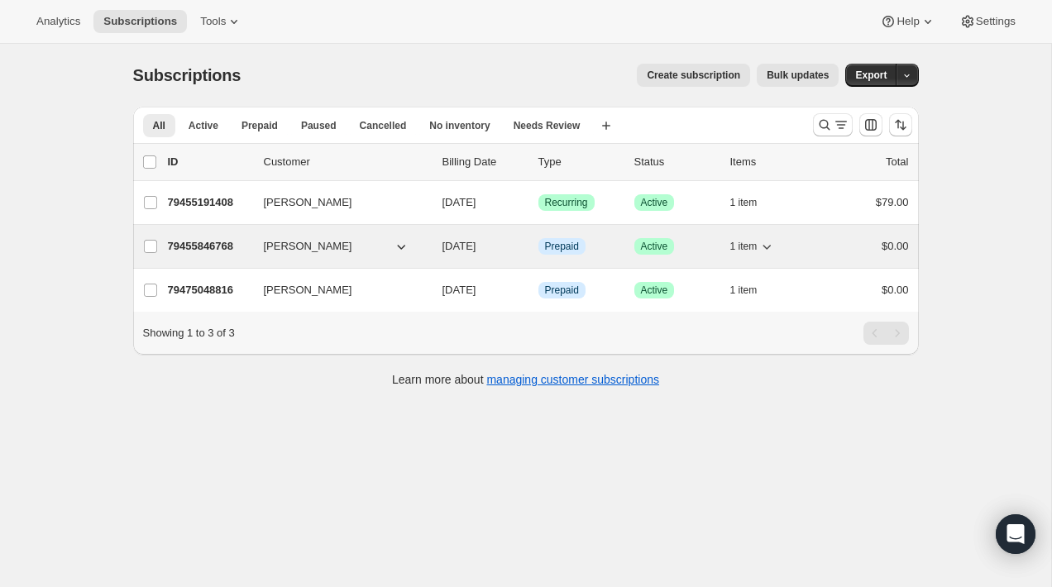
click at [382, 241] on button "[PERSON_NAME]" at bounding box center [336, 246] width 165 height 26
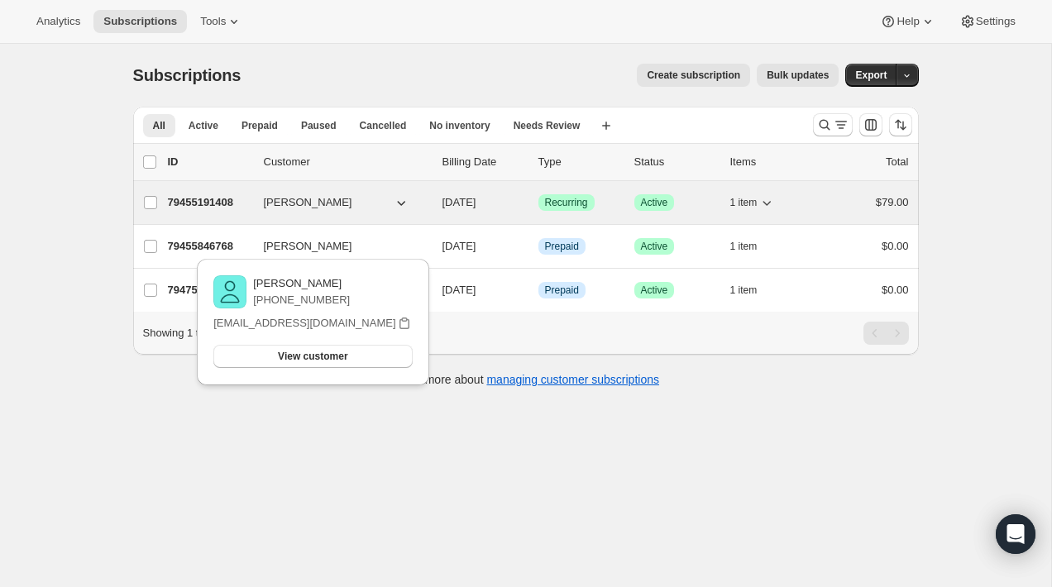
click at [432, 208] on div "79455191408 [PERSON_NAME] [DATE] Success Recurring Success Active 1 item $79.00" at bounding box center [538, 202] width 741 height 23
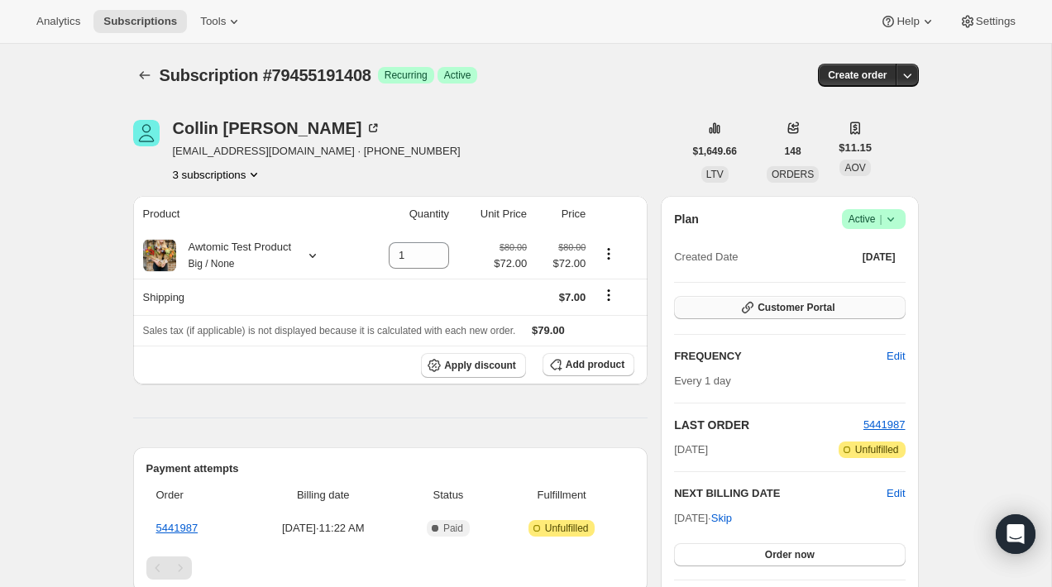
click at [801, 309] on span "Customer Portal" at bounding box center [795, 307] width 77 height 13
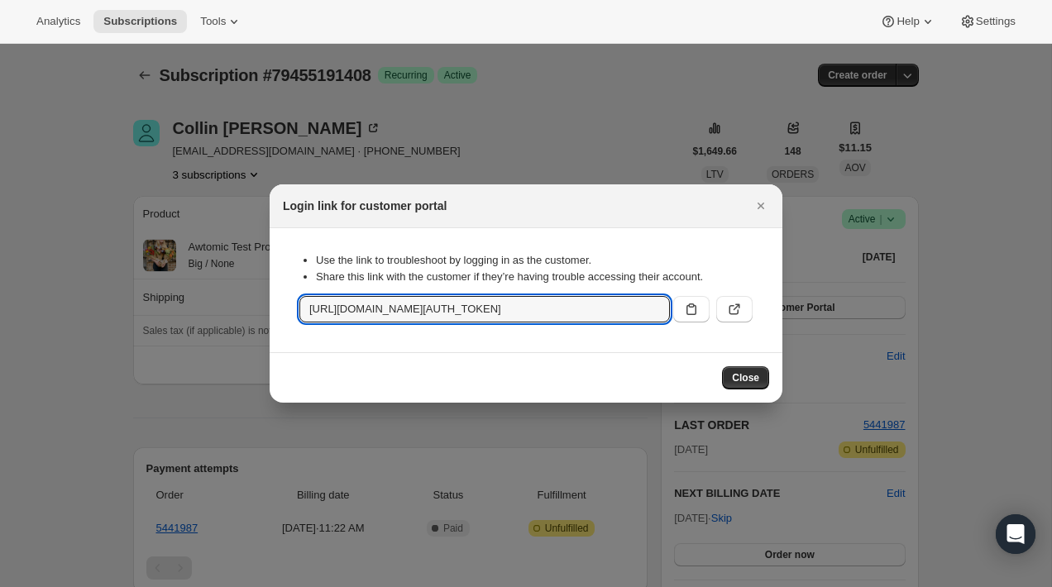
drag, startPoint x: 458, startPoint y: 308, endPoint x: 1051, endPoint y: 274, distance: 593.9
click at [480, 304] on input "[URL][DOMAIN_NAME][AUTH_TOKEN]" at bounding box center [484, 309] width 370 height 26
drag, startPoint x: 457, startPoint y: 306, endPoint x: 724, endPoint y: 302, distance: 266.3
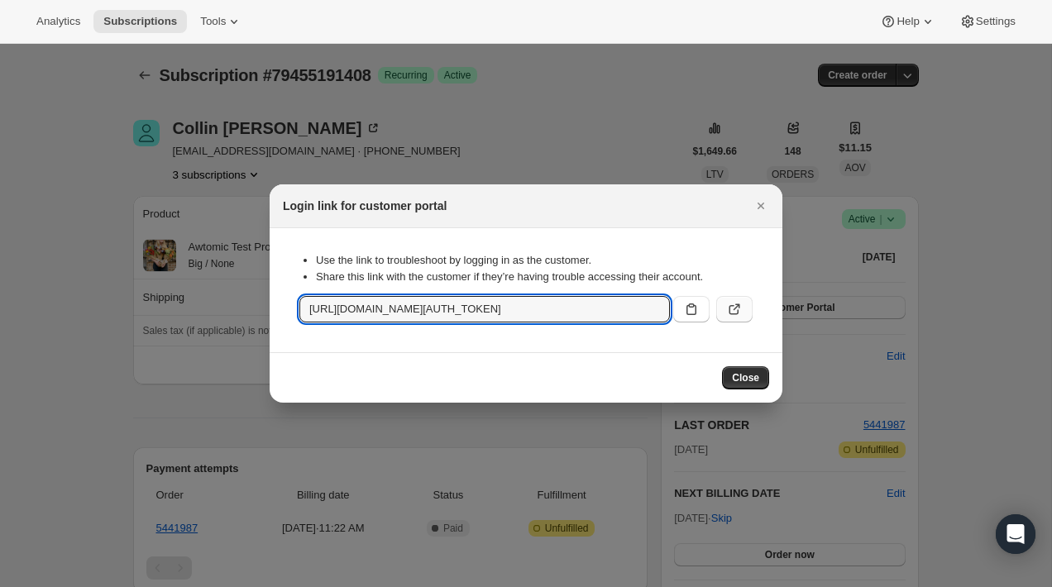
click at [724, 303] on div "[URL][DOMAIN_NAME][AUTH_TOKEN]" at bounding box center [525, 309] width 453 height 26
